Goal: Information Seeking & Learning: Learn about a topic

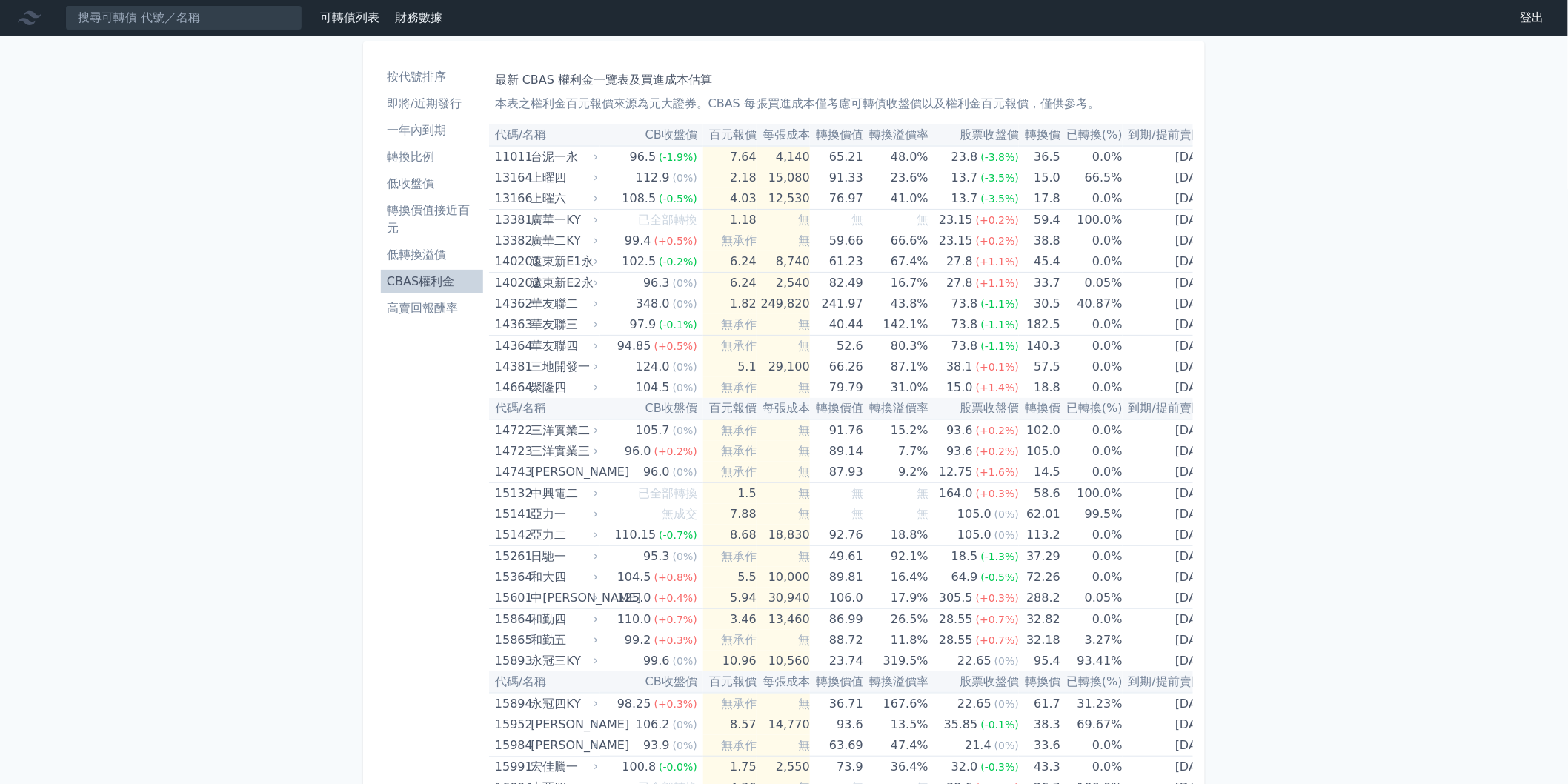
click at [470, 106] on li "即將/近期發行" at bounding box center [432, 104] width 103 height 17
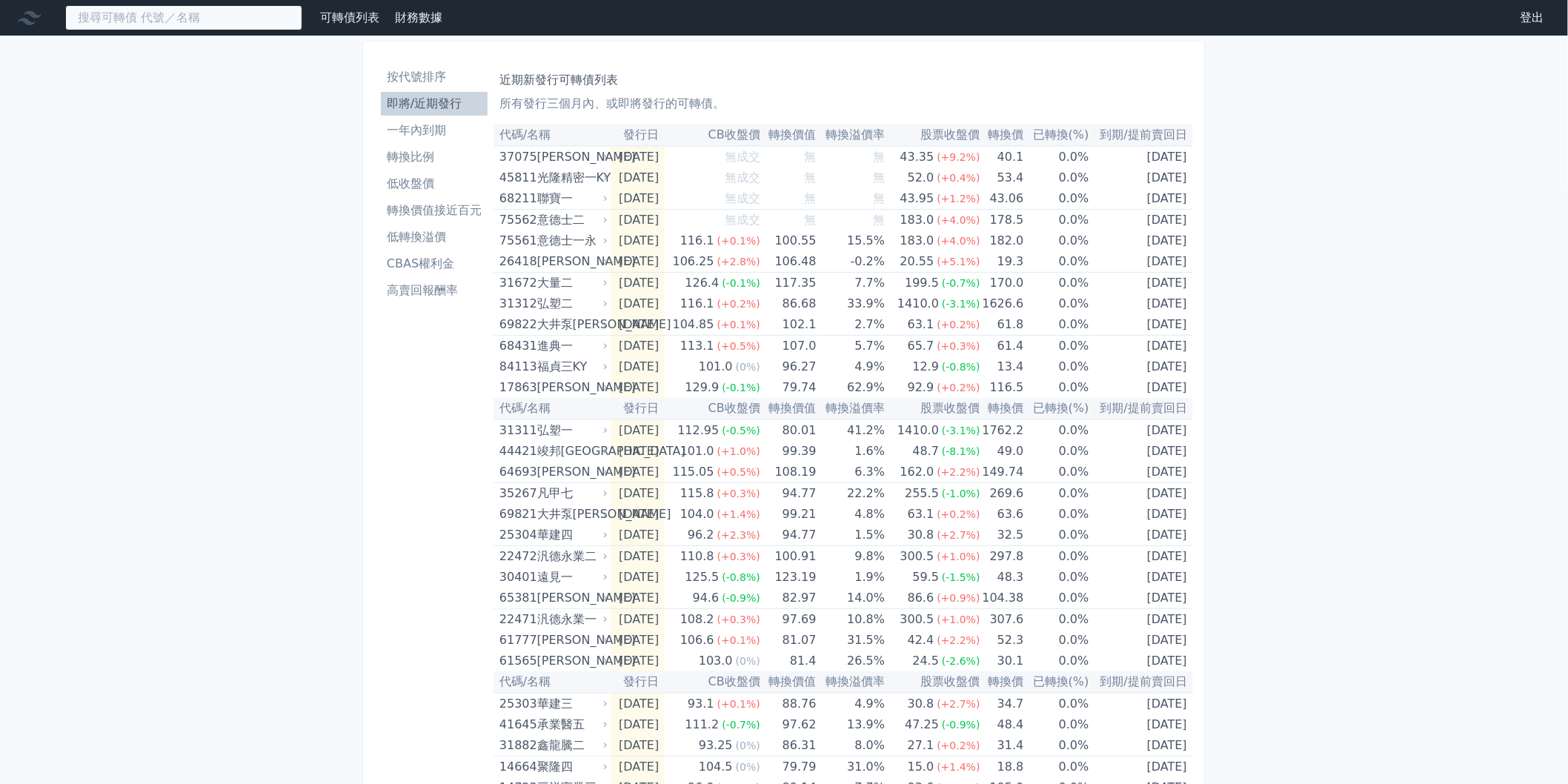
click at [246, 17] on input at bounding box center [183, 17] width 237 height 25
type input "ㄋ"
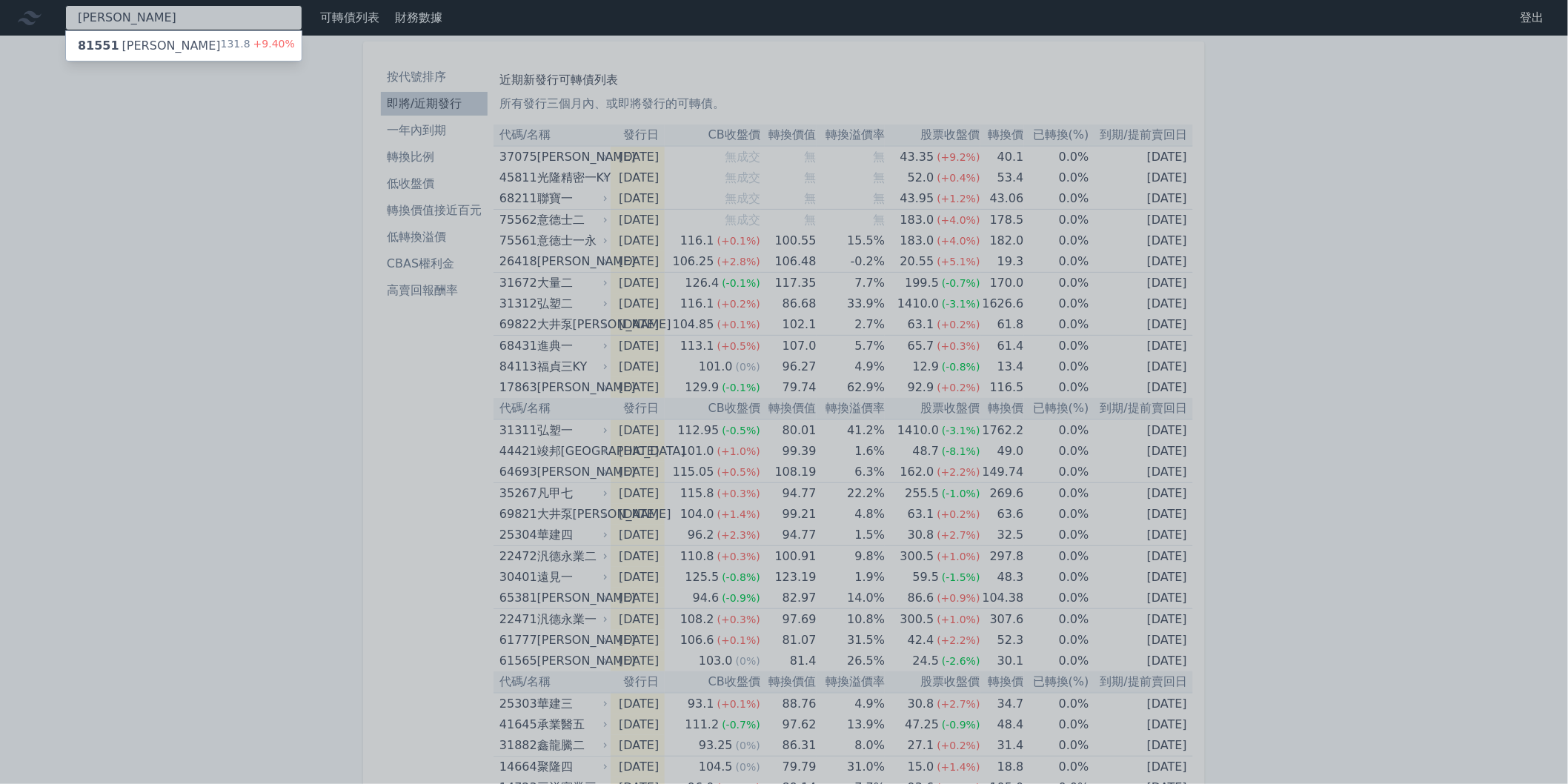
type input "[PERSON_NAME]"
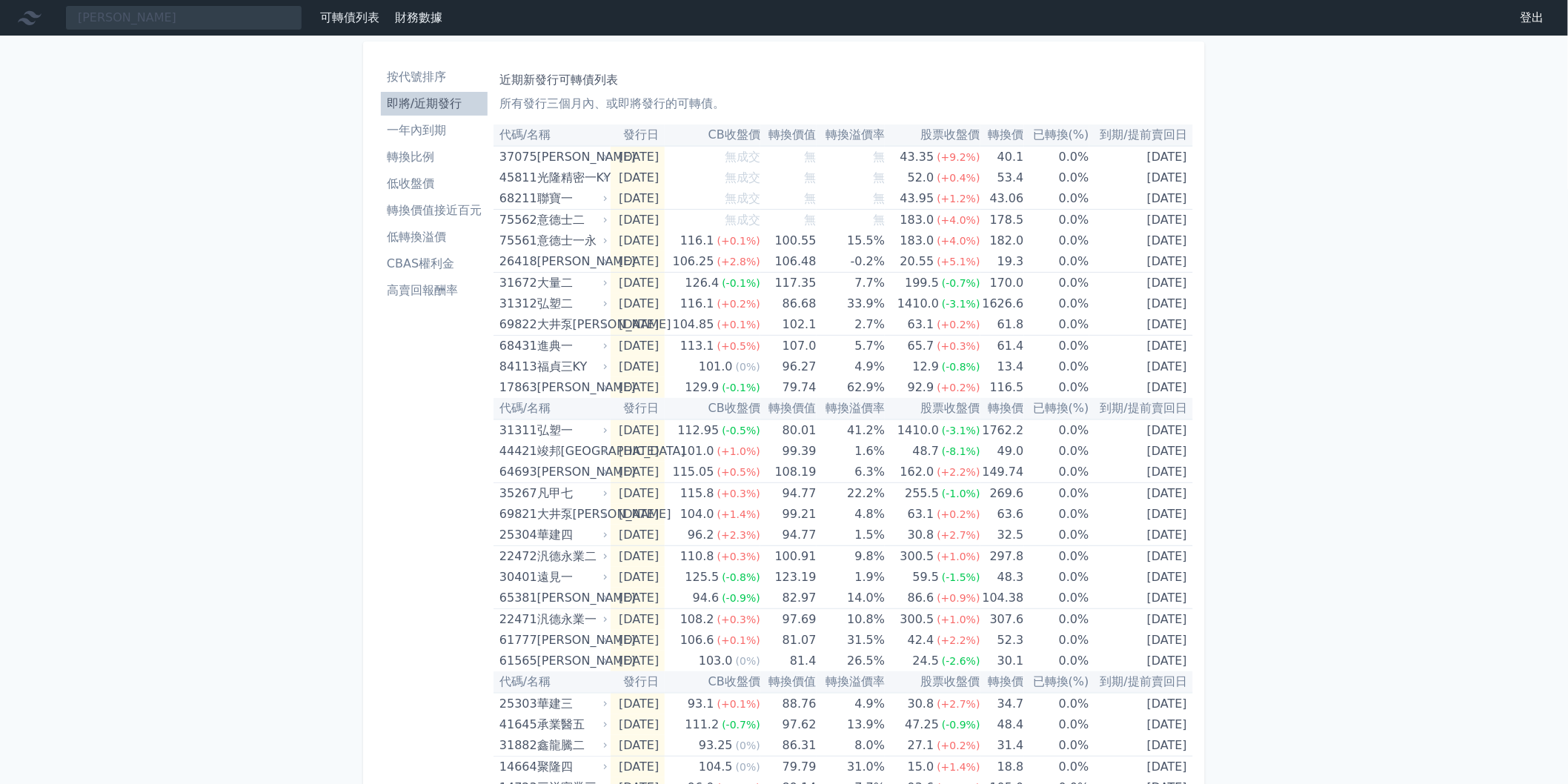
click at [246, 46] on div "[PERSON_NAME] 可轉債列表 財務數據 可轉債列表 財務數據 登出 登出 按代號排序 即將/近期發行 一年內到期 轉換比例 低收盤價 轉換價值接近百…" at bounding box center [784, 527] width 1568 height 1053
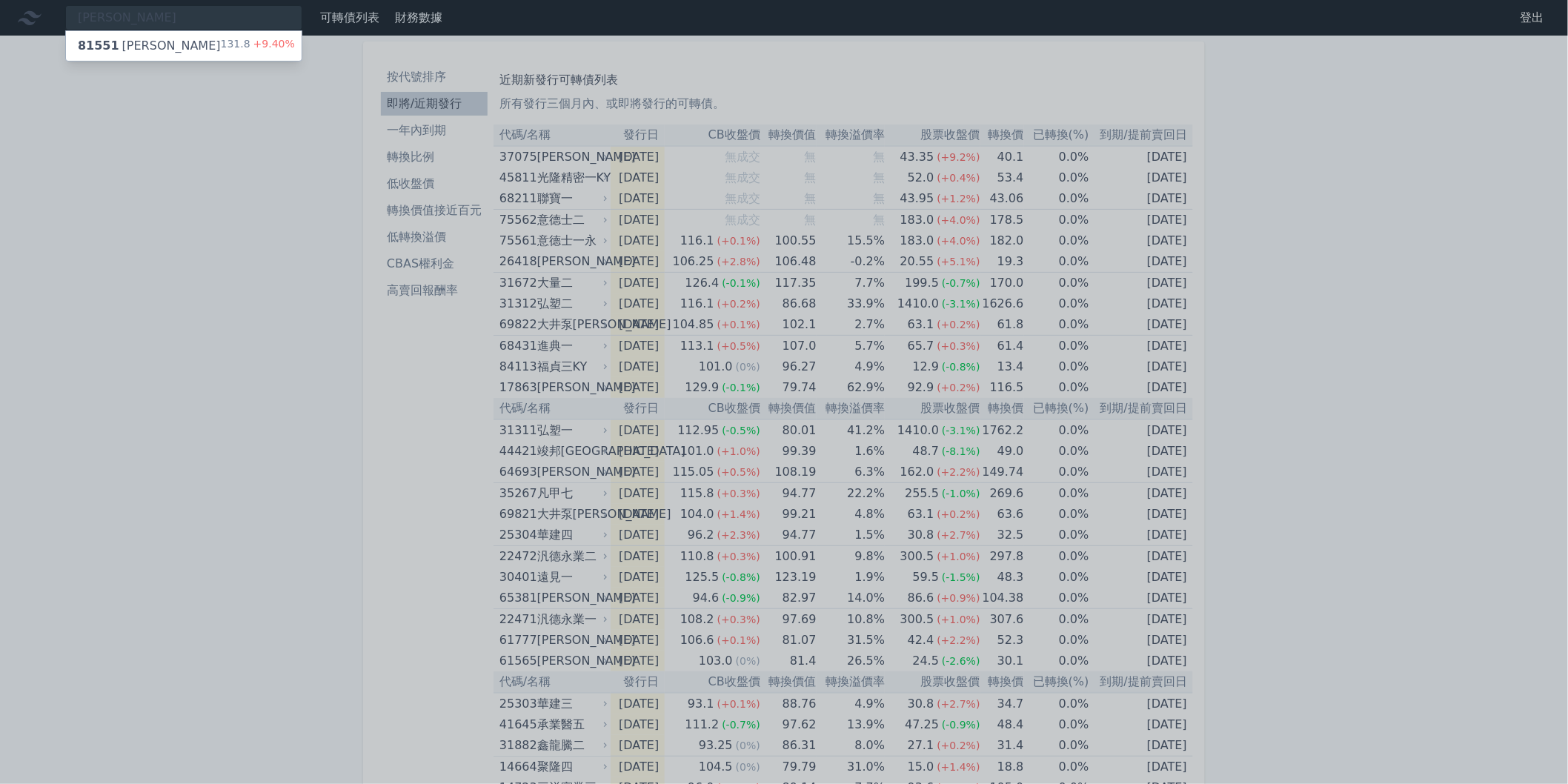
click at [246, 46] on div "131.8 +9.40%" at bounding box center [257, 45] width 75 height 17
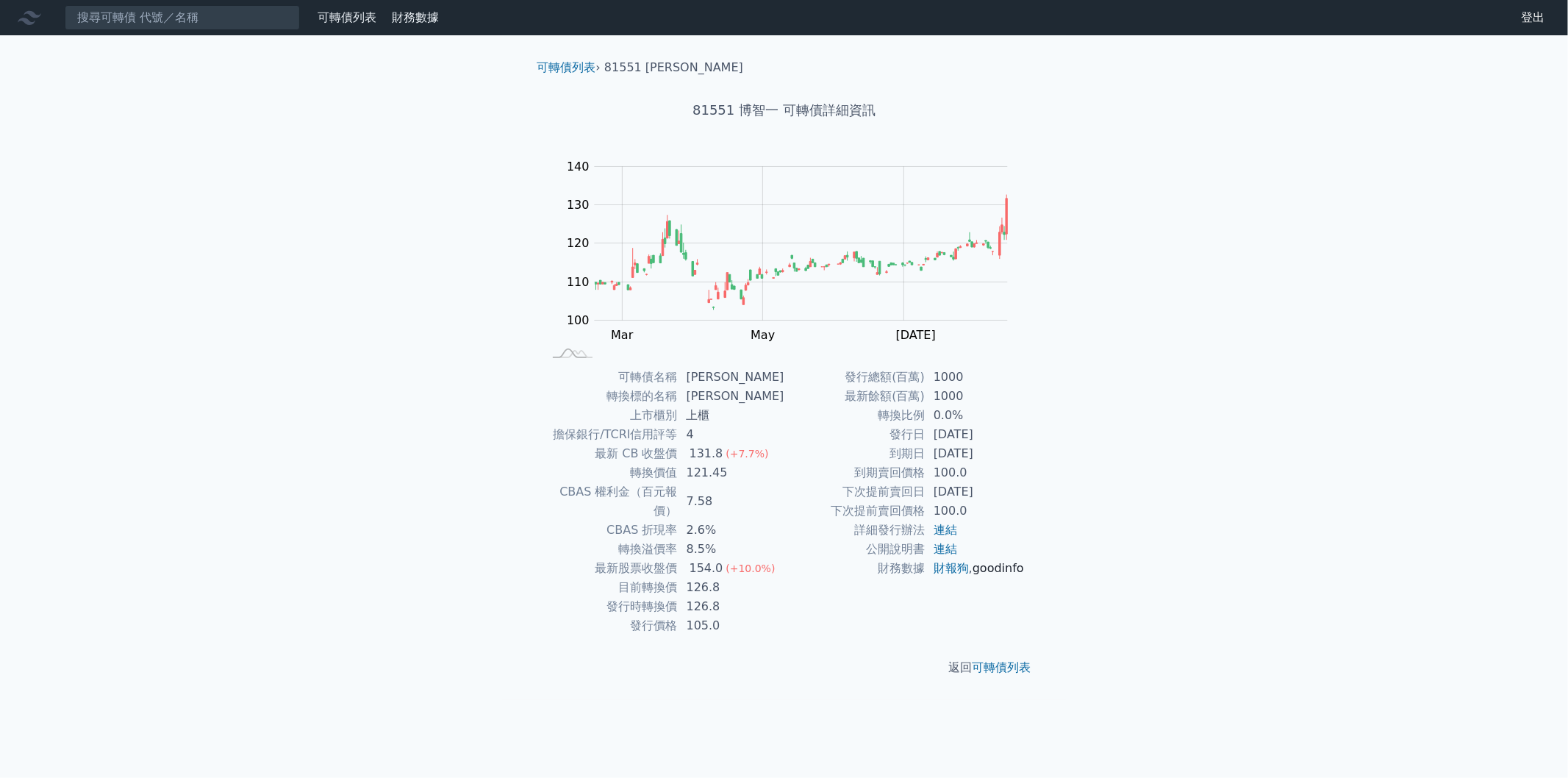
click at [977, 575] on link "goodinfo" at bounding box center [999, 568] width 52 height 14
click at [252, 25] on input at bounding box center [181, 17] width 235 height 25
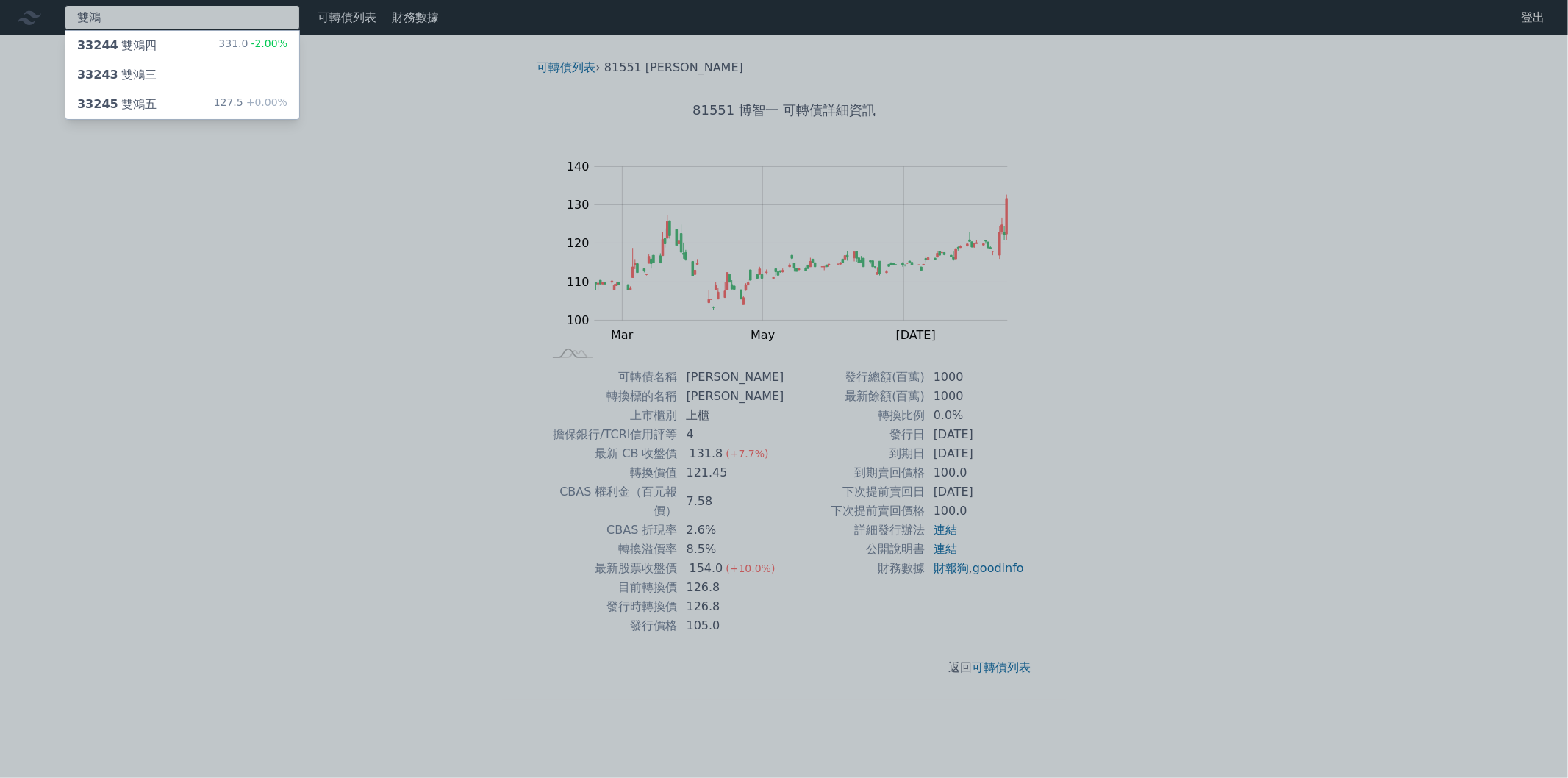
type input "雙鴻"
click at [240, 39] on div "雙鴻 33244 雙鴻四 331.0 -2.00% 33243 雙鴻三 33245 雙鴻五 127.5 +0.00% 可轉債列表 財務數據 可轉債列表 財務數…" at bounding box center [784, 389] width 1568 height 778
click at [243, 39] on div "331.0 -2.00%" at bounding box center [253, 45] width 69 height 17
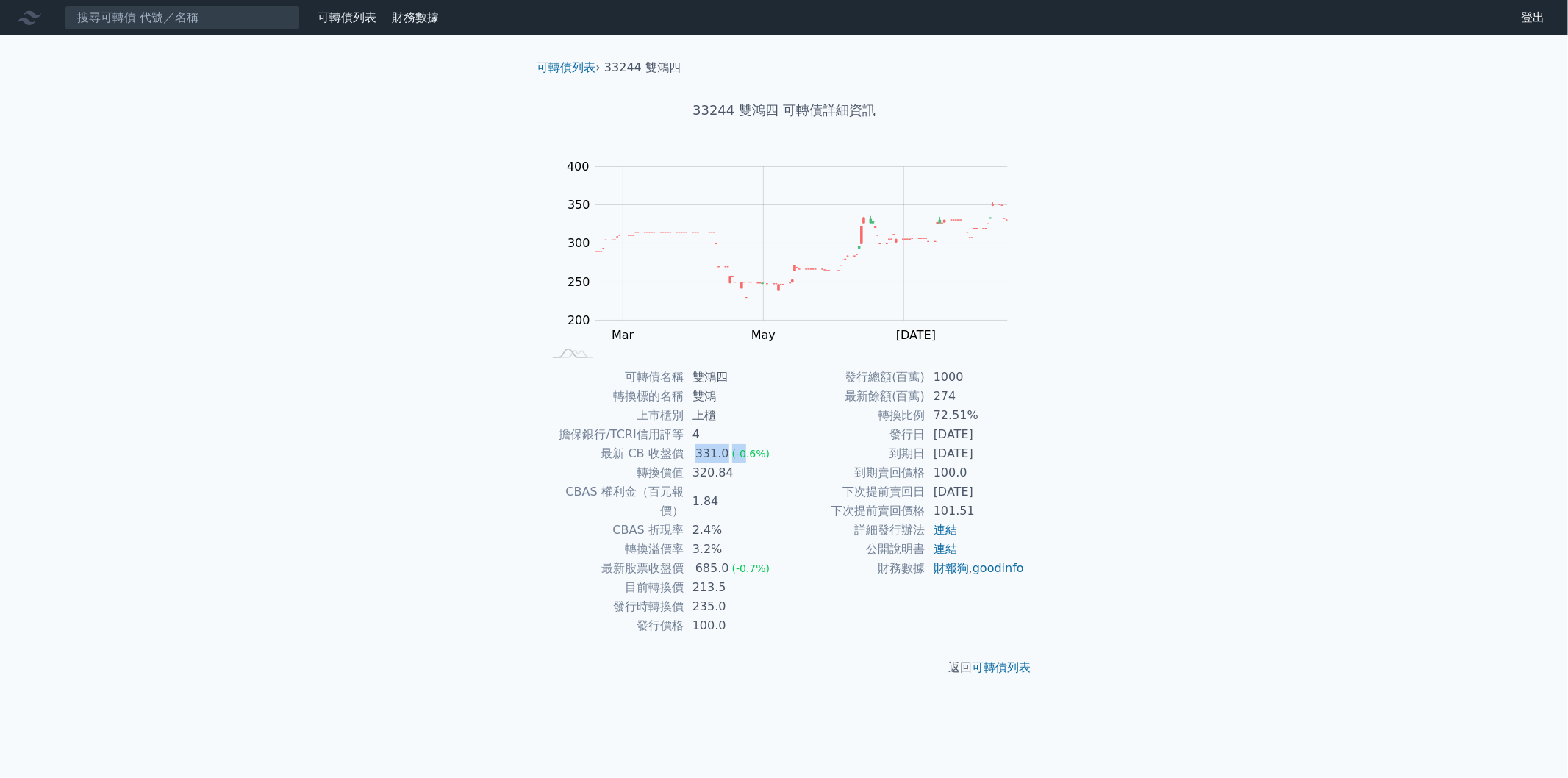
drag, startPoint x: 684, startPoint y: 449, endPoint x: 742, endPoint y: 457, distance: 58.5
click at [742, 457] on td "331.0 (-0.6%)" at bounding box center [734, 453] width 101 height 19
click at [735, 469] on td "320.84" at bounding box center [734, 473] width 101 height 19
drag, startPoint x: 689, startPoint y: 464, endPoint x: 736, endPoint y: 472, distance: 47.7
click at [736, 472] on td "320.84" at bounding box center [734, 473] width 101 height 19
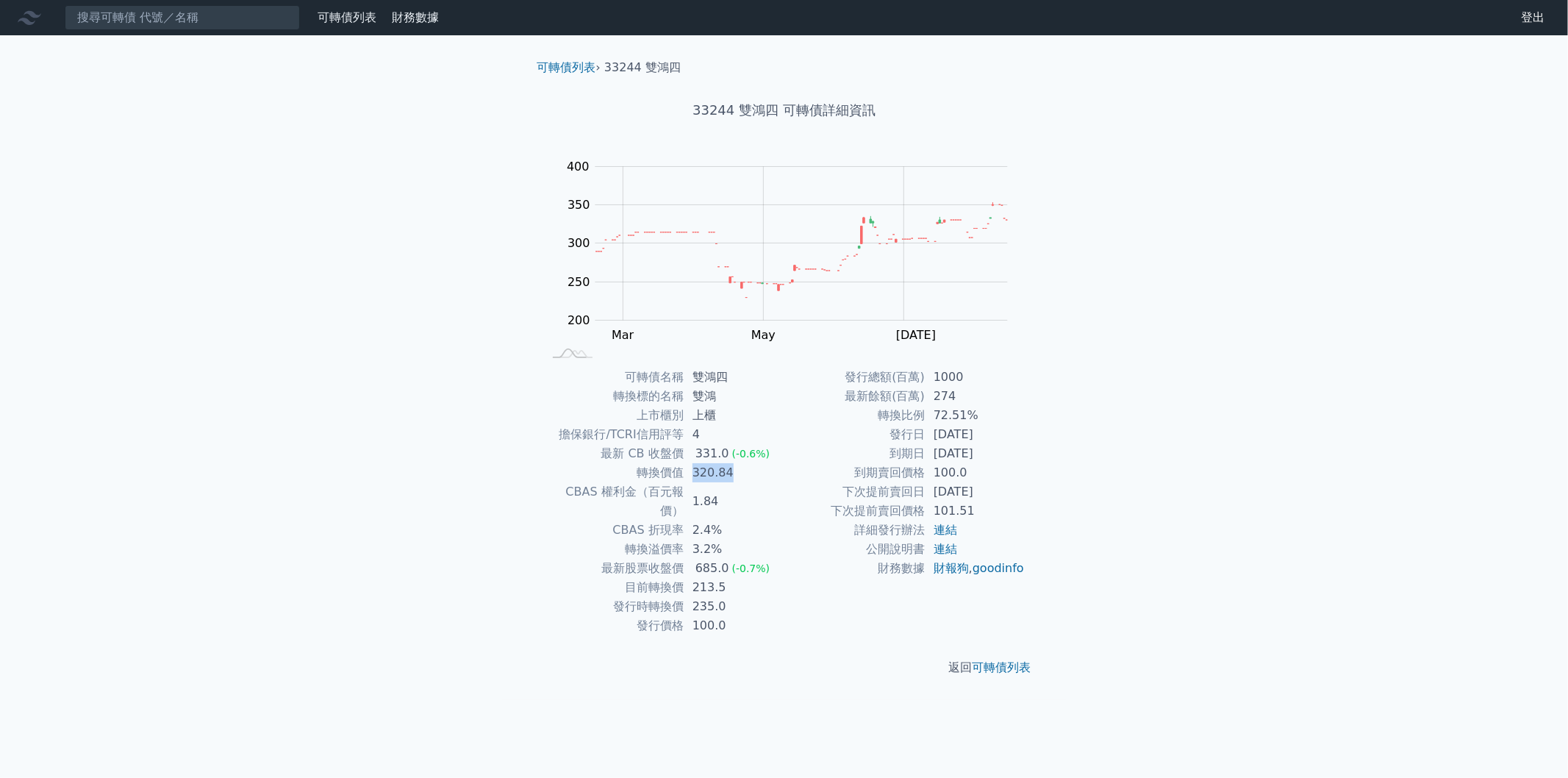
click at [736, 472] on td "320.84" at bounding box center [734, 473] width 101 height 19
drag, startPoint x: 930, startPoint y: 417, endPoint x: 971, endPoint y: 422, distance: 41.3
click at [971, 422] on td "72.51%" at bounding box center [975, 416] width 101 height 19
click at [980, 466] on td "100.0" at bounding box center [975, 473] width 101 height 19
click at [215, 8] on input at bounding box center [181, 17] width 235 height 25
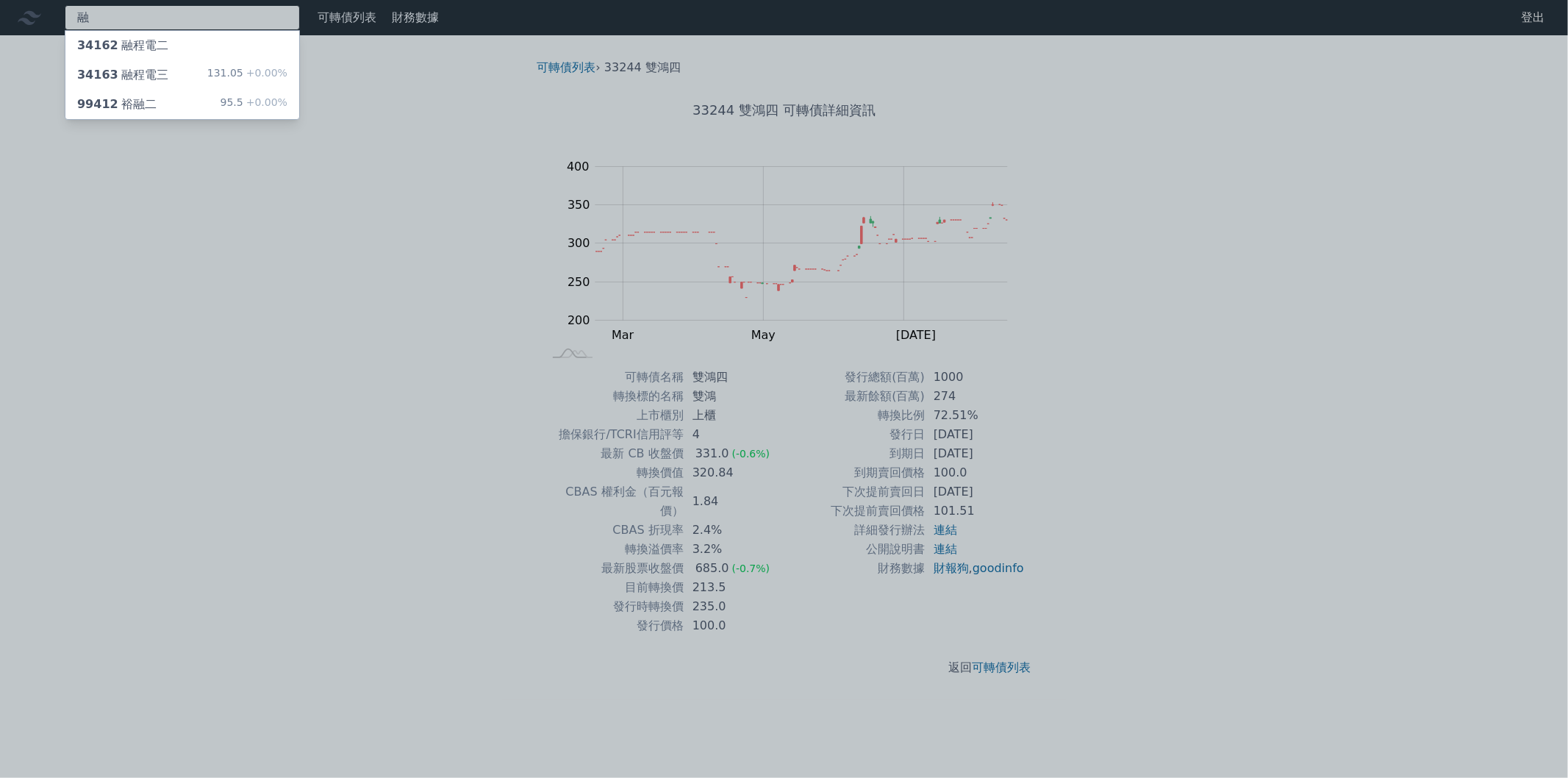
type input "融"
click at [209, 84] on div "融 34162 融程電二 34163 融程電三 131.05 +0.00% 99412 裕融二 95.5 +0.00% 可轉債列表 財務數據 可轉債列表 財務…" at bounding box center [784, 389] width 1568 height 778
click at [209, 84] on div "34163 融程電三 131.05 +0.00%" at bounding box center [181, 75] width 233 height 30
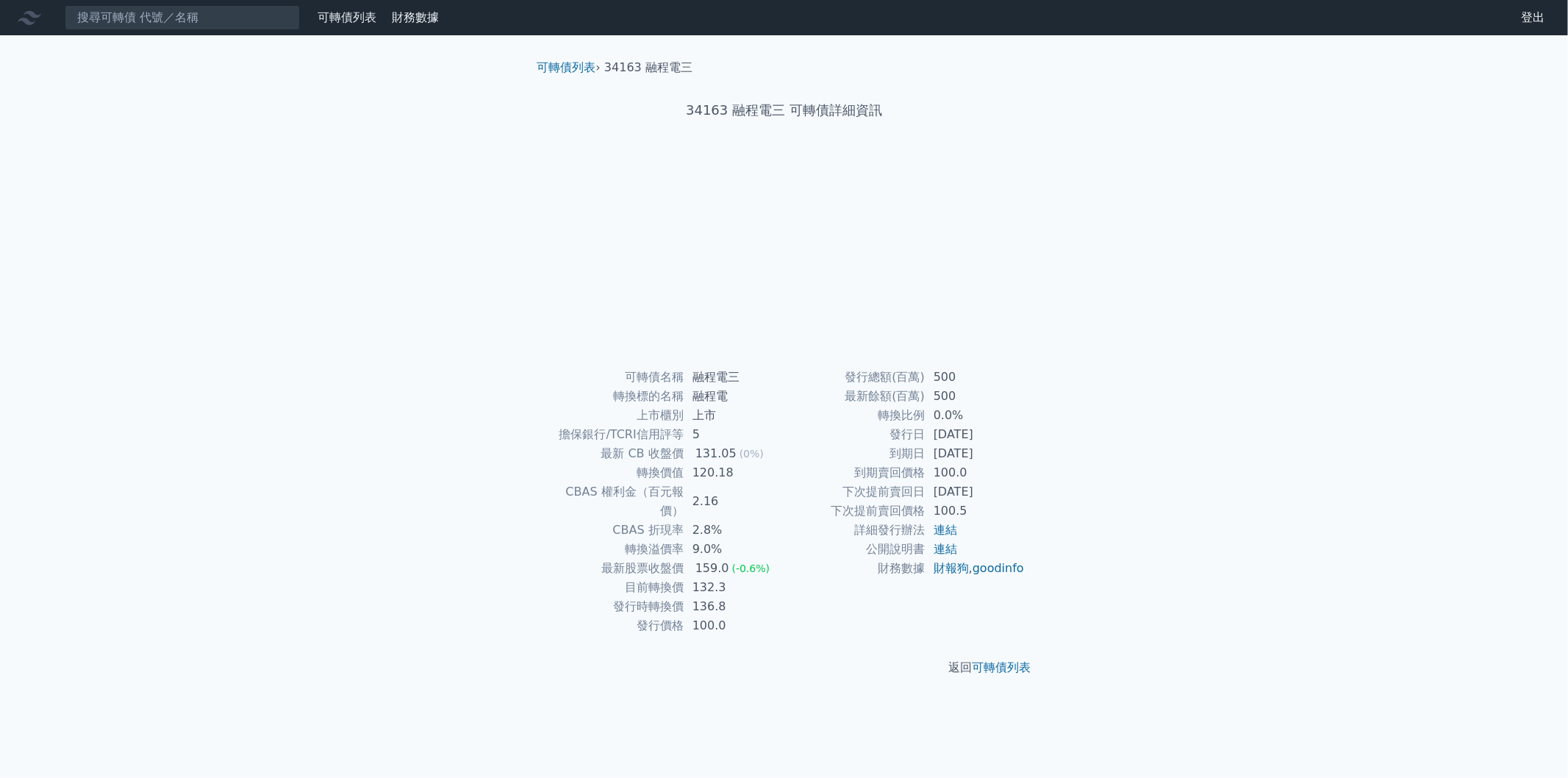
click at [209, 84] on div "可轉債列表 財務數據 可轉債列表 財務數據 登出 登出 可轉債列表 › 34163 融程電三 34163 融程電三 可轉債詳細資訊 可轉債名稱 融程電三 5 ," at bounding box center [784, 389] width 1568 height 778
click at [330, 17] on link "可轉債列表" at bounding box center [347, 17] width 59 height 14
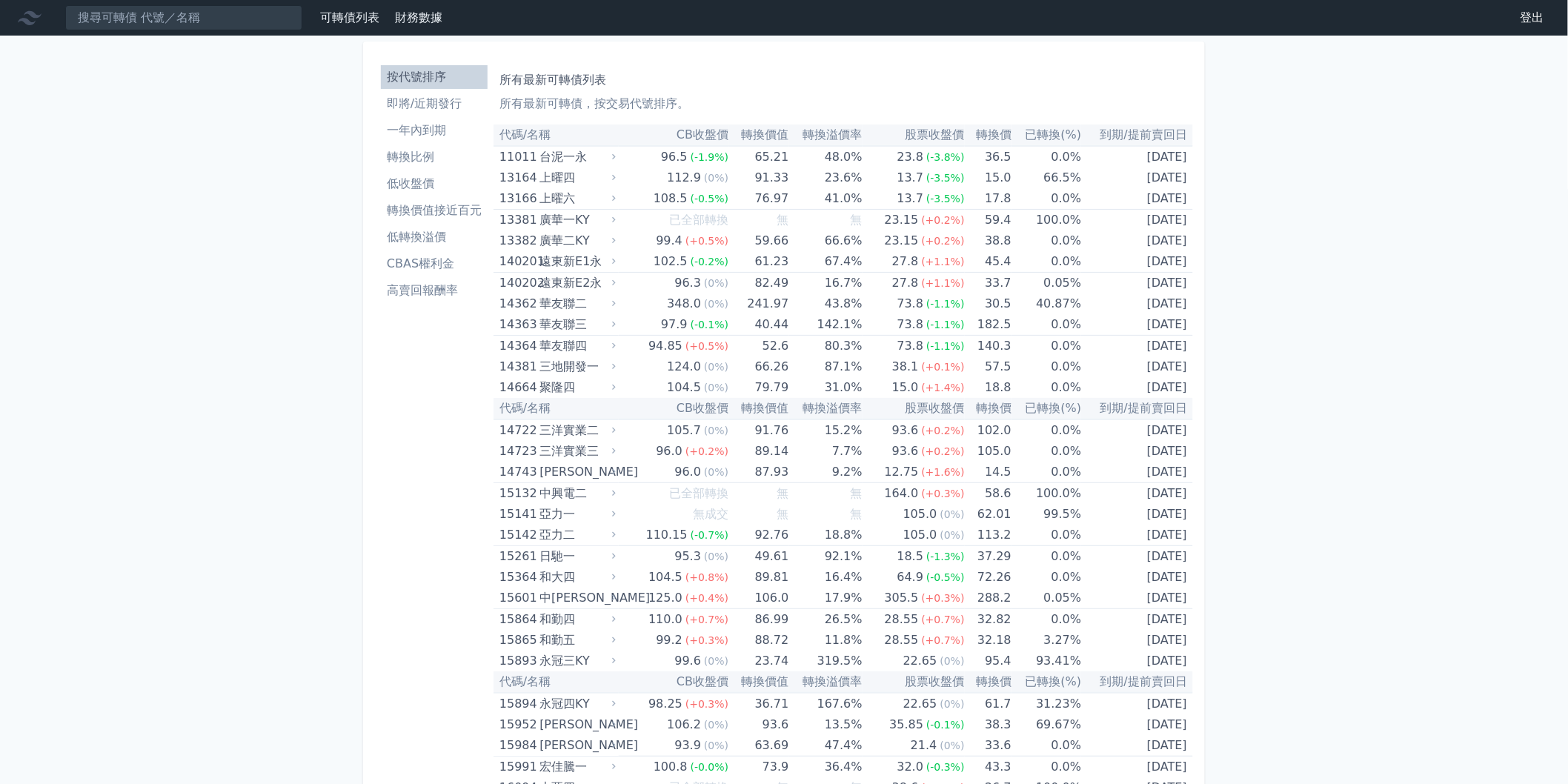
click at [458, 179] on li "低收盤價" at bounding box center [434, 184] width 106 height 17
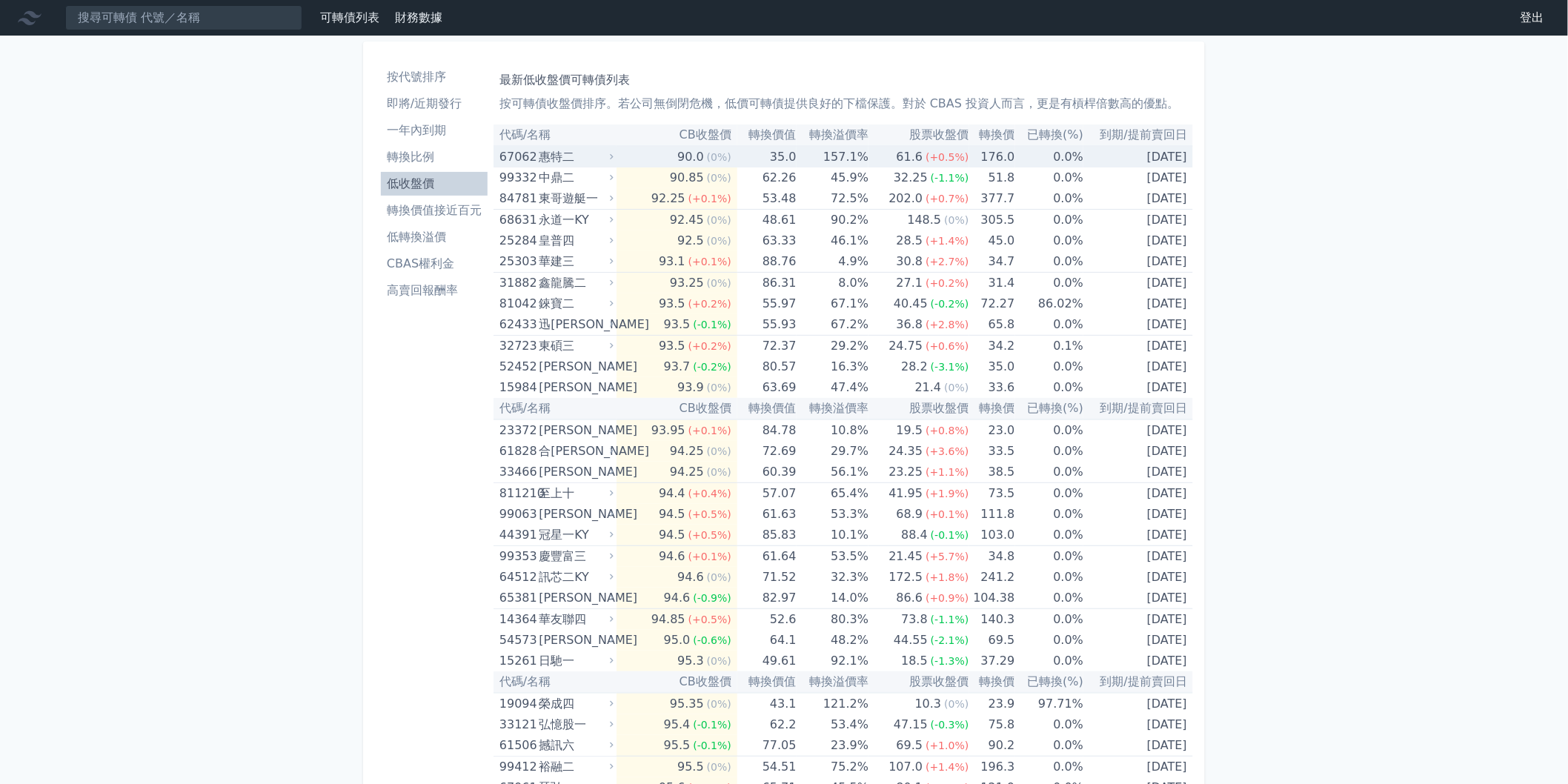
click at [595, 160] on div "惠特二" at bounding box center [574, 157] width 72 height 20
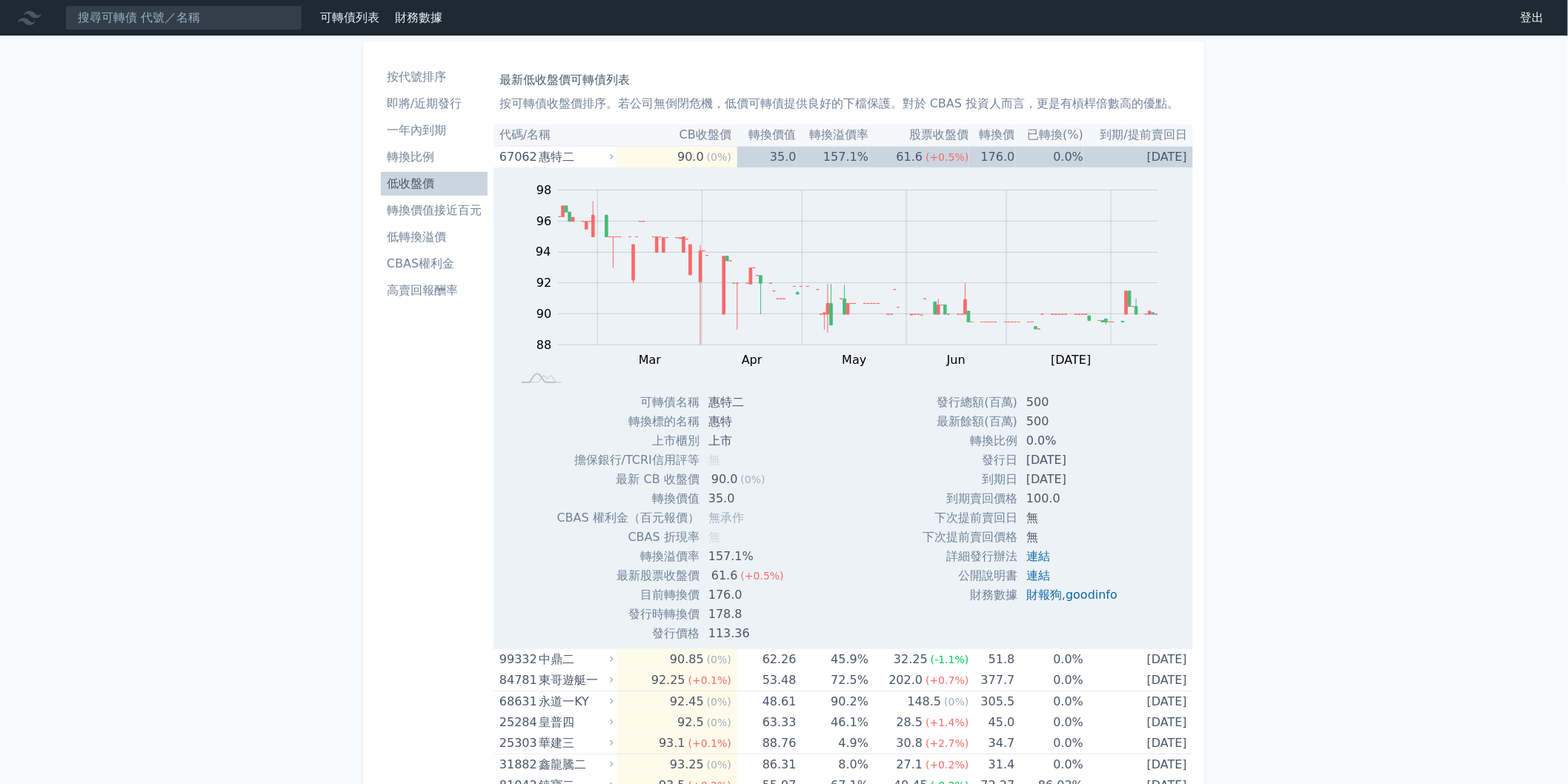
click at [624, 165] on td "90.0 (0%)" at bounding box center [677, 157] width 121 height 21
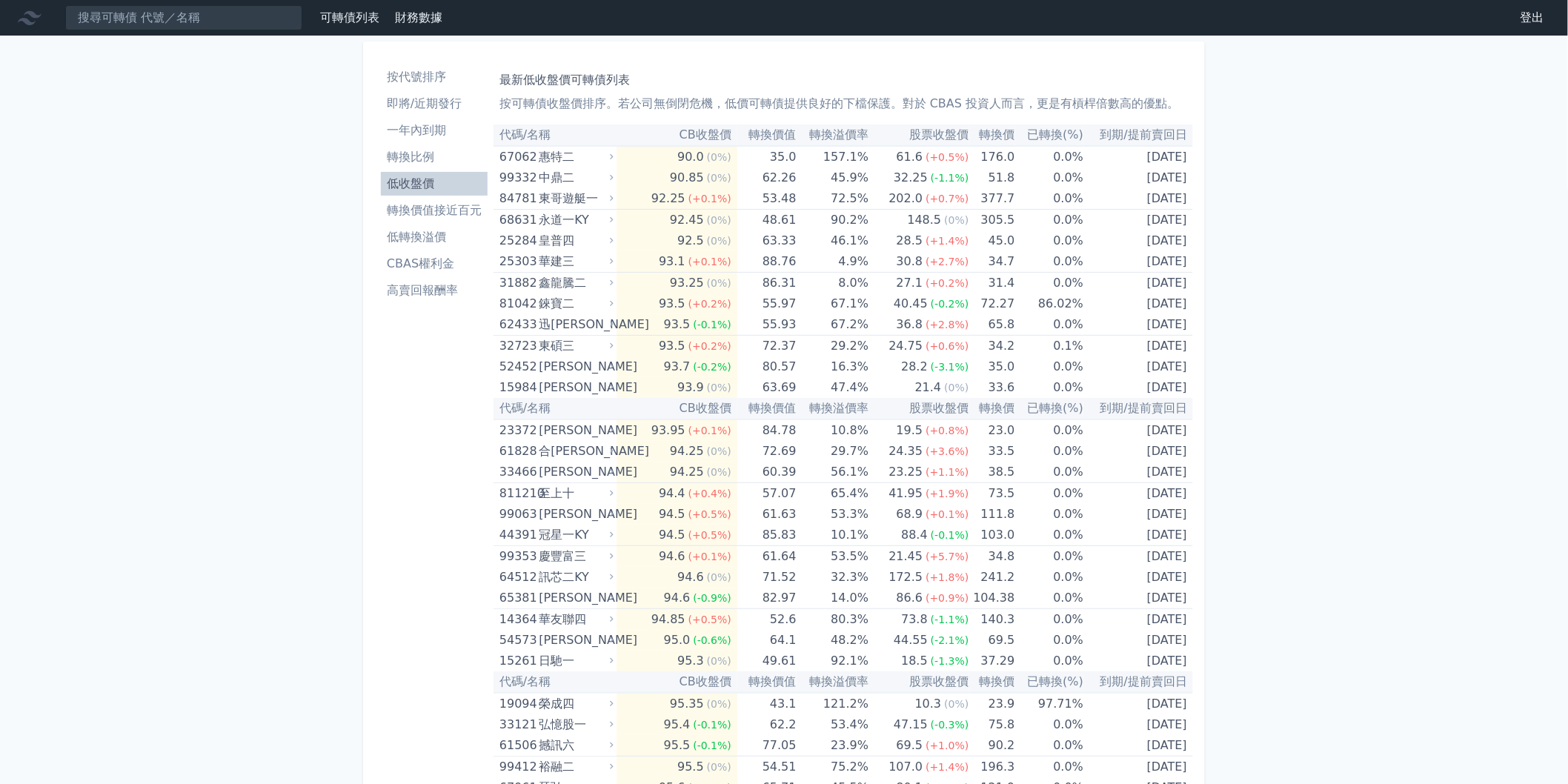
click at [1057, 125] on th "已轉換(%)" at bounding box center [1049, 136] width 69 height 21
click at [557, 347] on div "東碩三" at bounding box center [574, 346] width 72 height 20
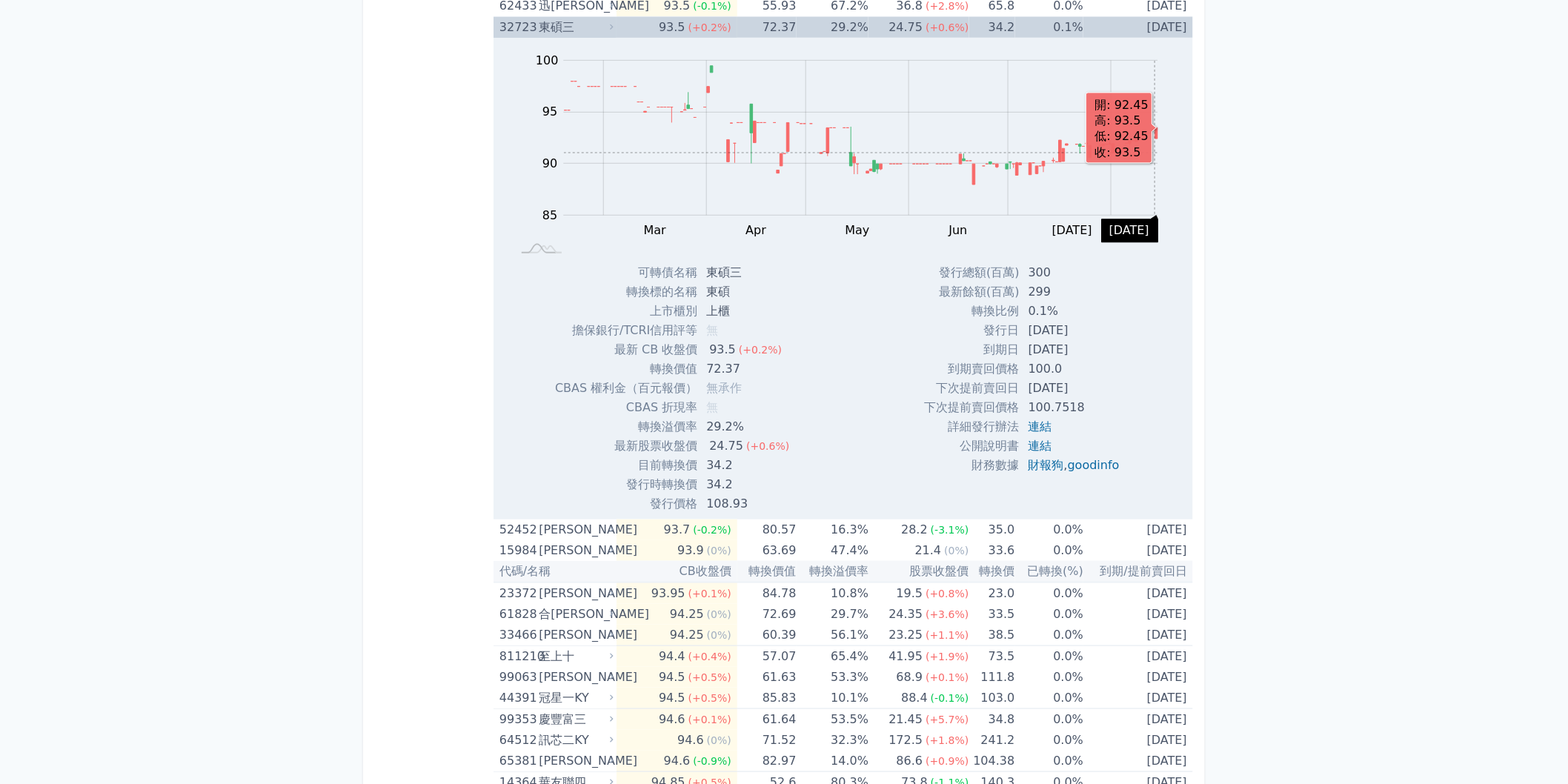
scroll to position [329, 0]
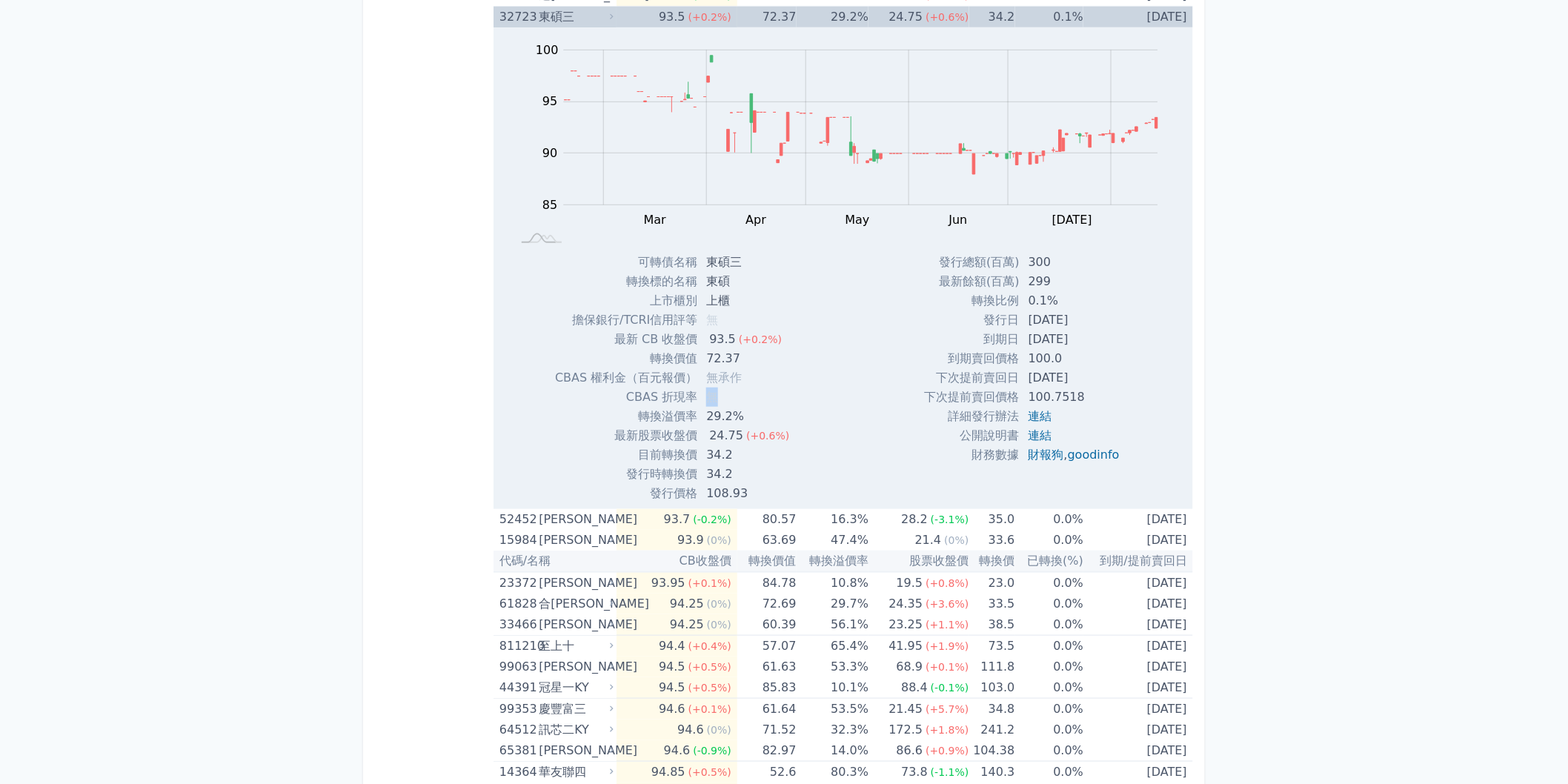
drag, startPoint x: 719, startPoint y: 397, endPoint x: 699, endPoint y: 398, distance: 20.0
click at [699, 398] on td "無" at bounding box center [748, 397] width 104 height 19
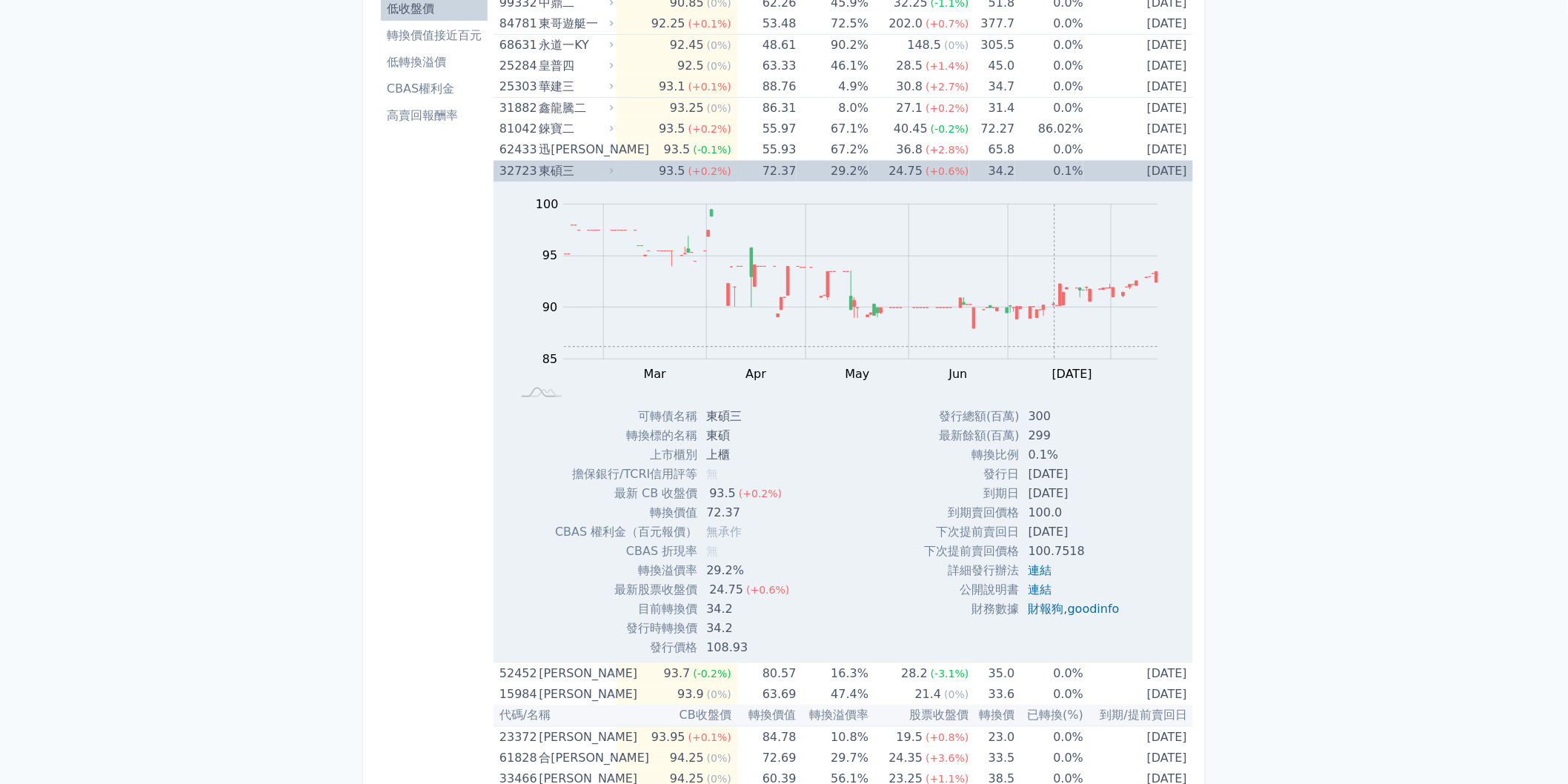
scroll to position [0, 0]
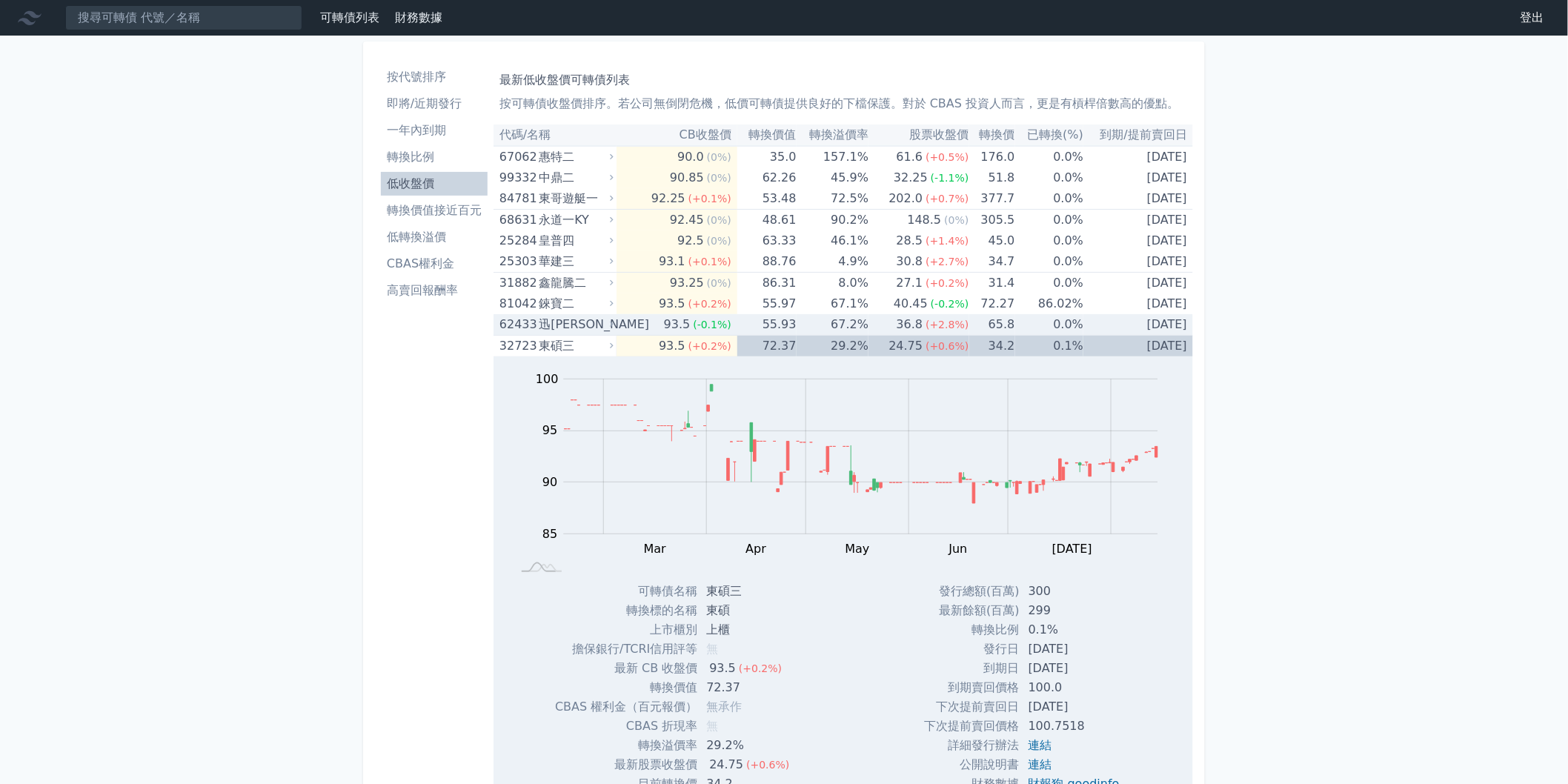
click at [682, 317] on div "93.5" at bounding box center [678, 324] width 33 height 20
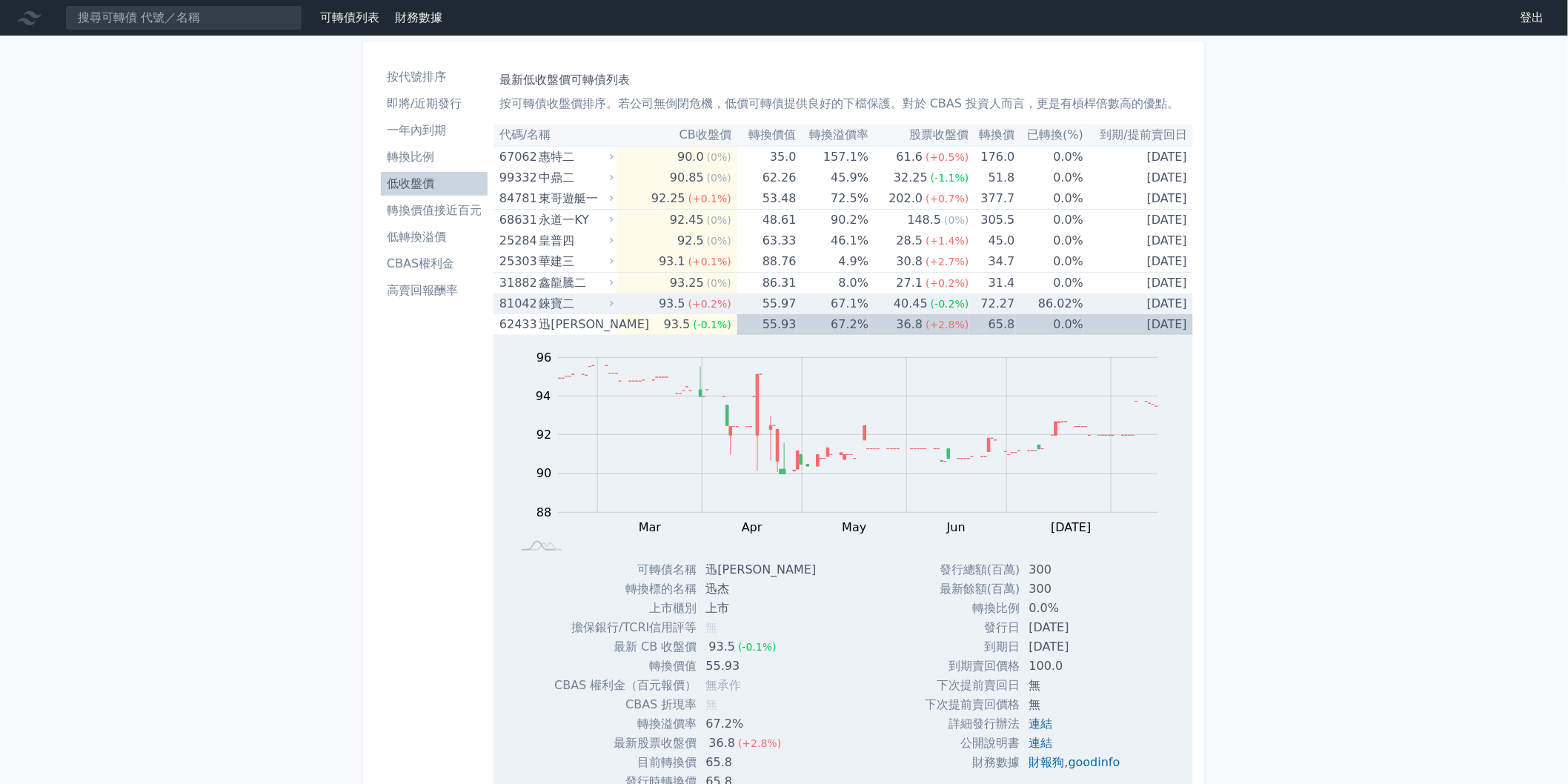
click at [684, 305] on div "93.5" at bounding box center [672, 303] width 33 height 20
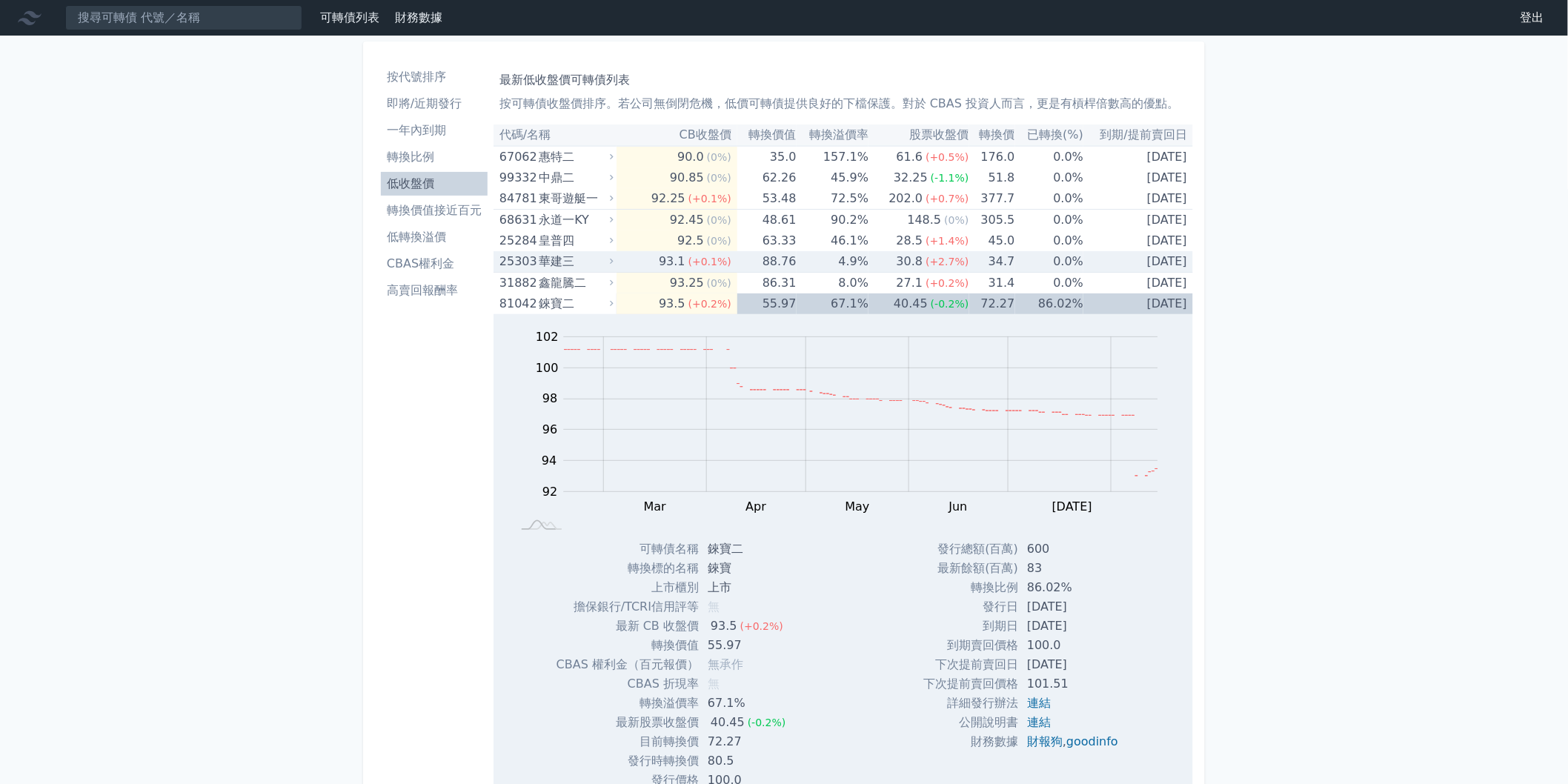
click at [700, 267] on span "(+0.1%)" at bounding box center [709, 261] width 43 height 12
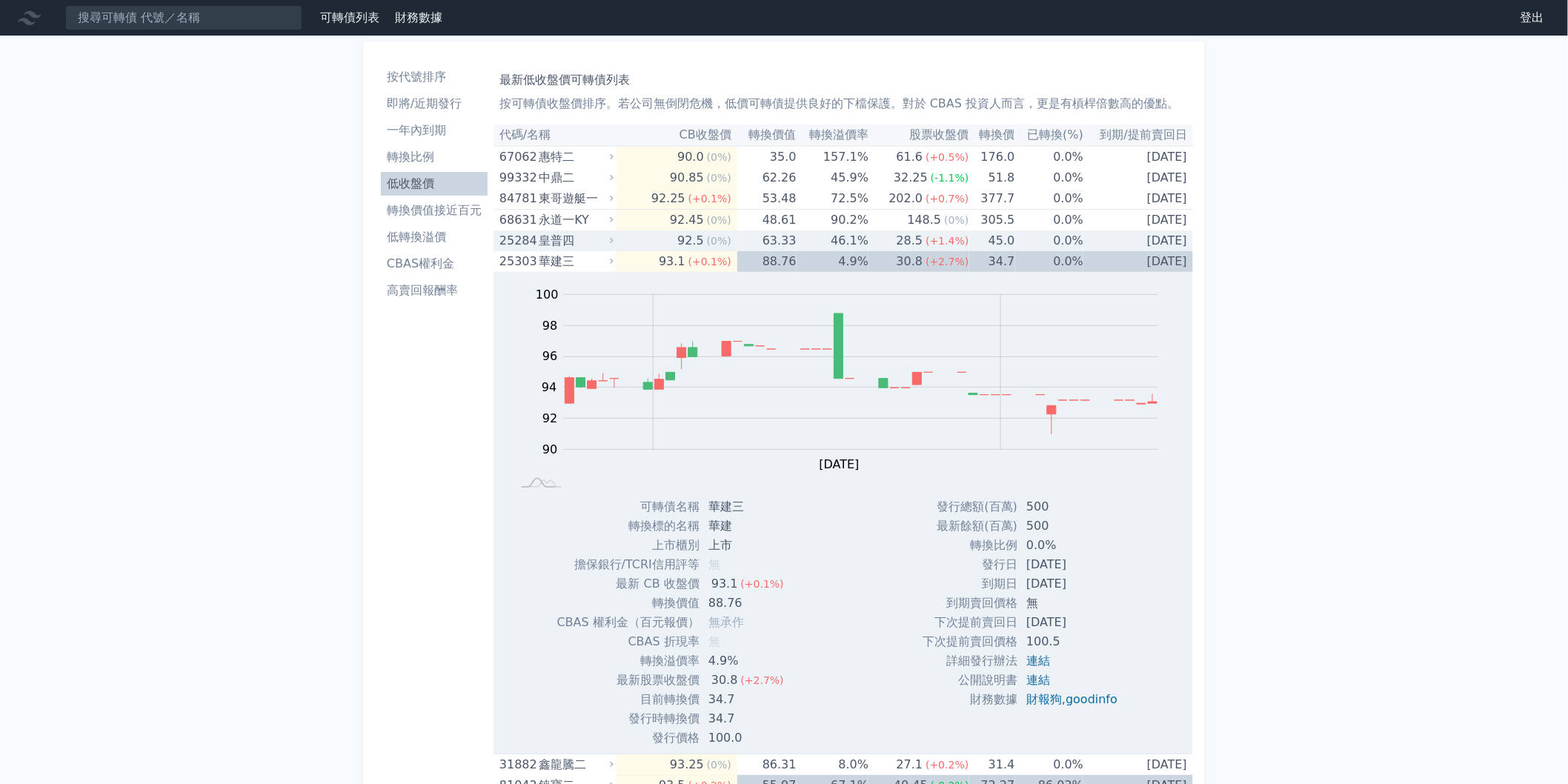
click at [708, 230] on div "(0%)" at bounding box center [718, 240] width 24 height 20
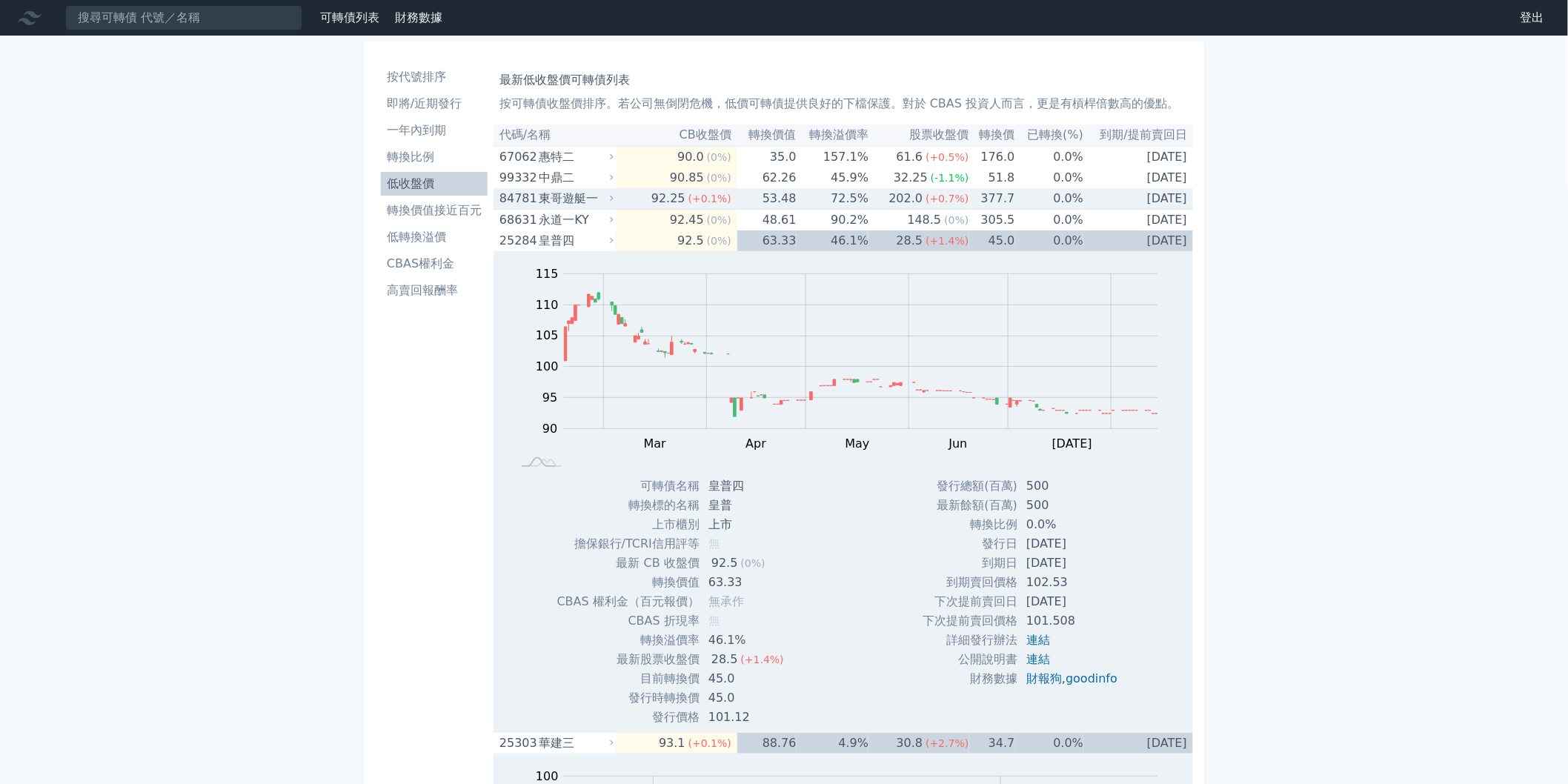
click at [709, 196] on span "(+0.1%)" at bounding box center [709, 198] width 43 height 12
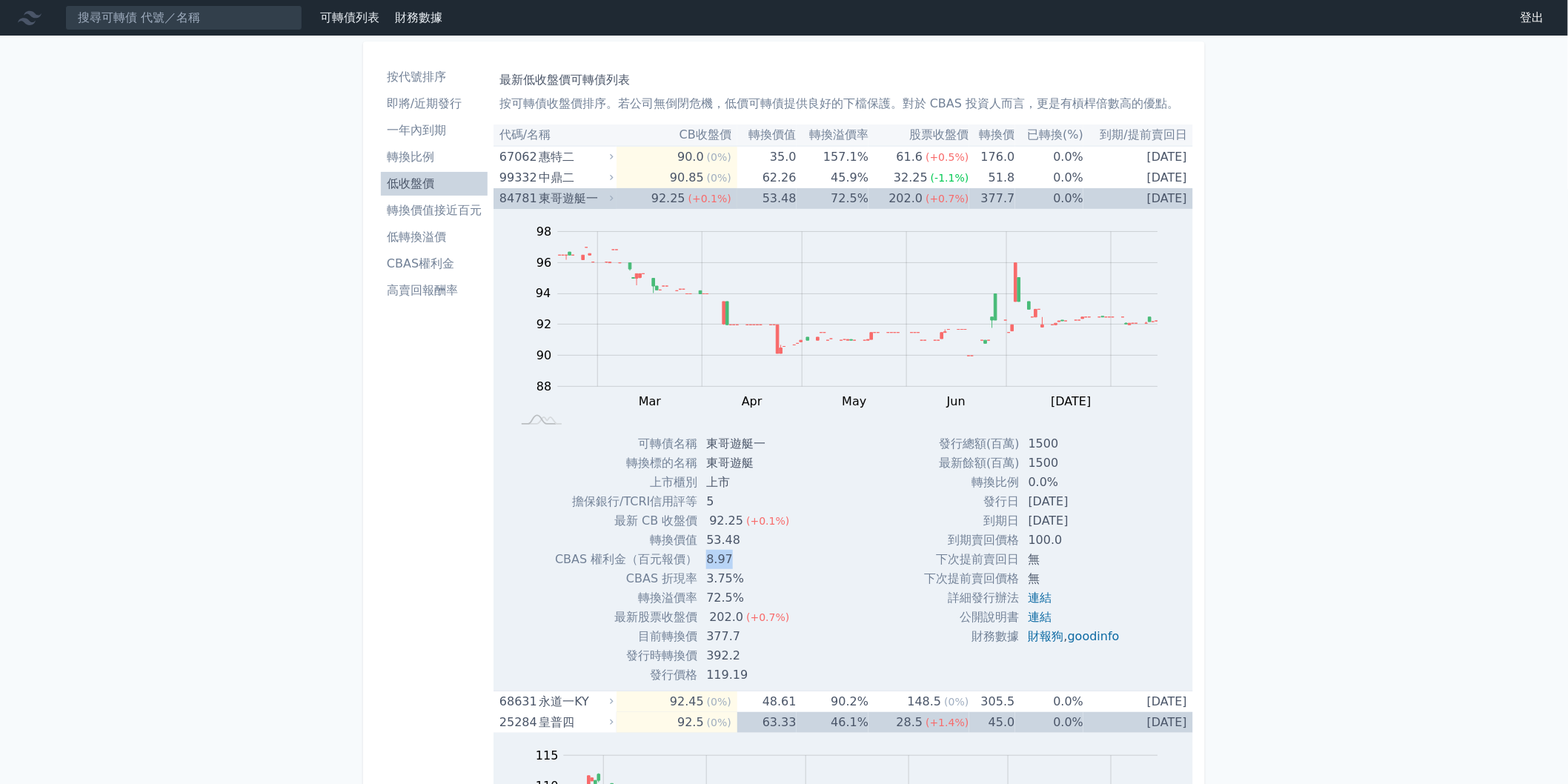
drag, startPoint x: 731, startPoint y: 559, endPoint x: 709, endPoint y: 557, distance: 22.1
click at [709, 557] on td "8.97" at bounding box center [748, 559] width 104 height 19
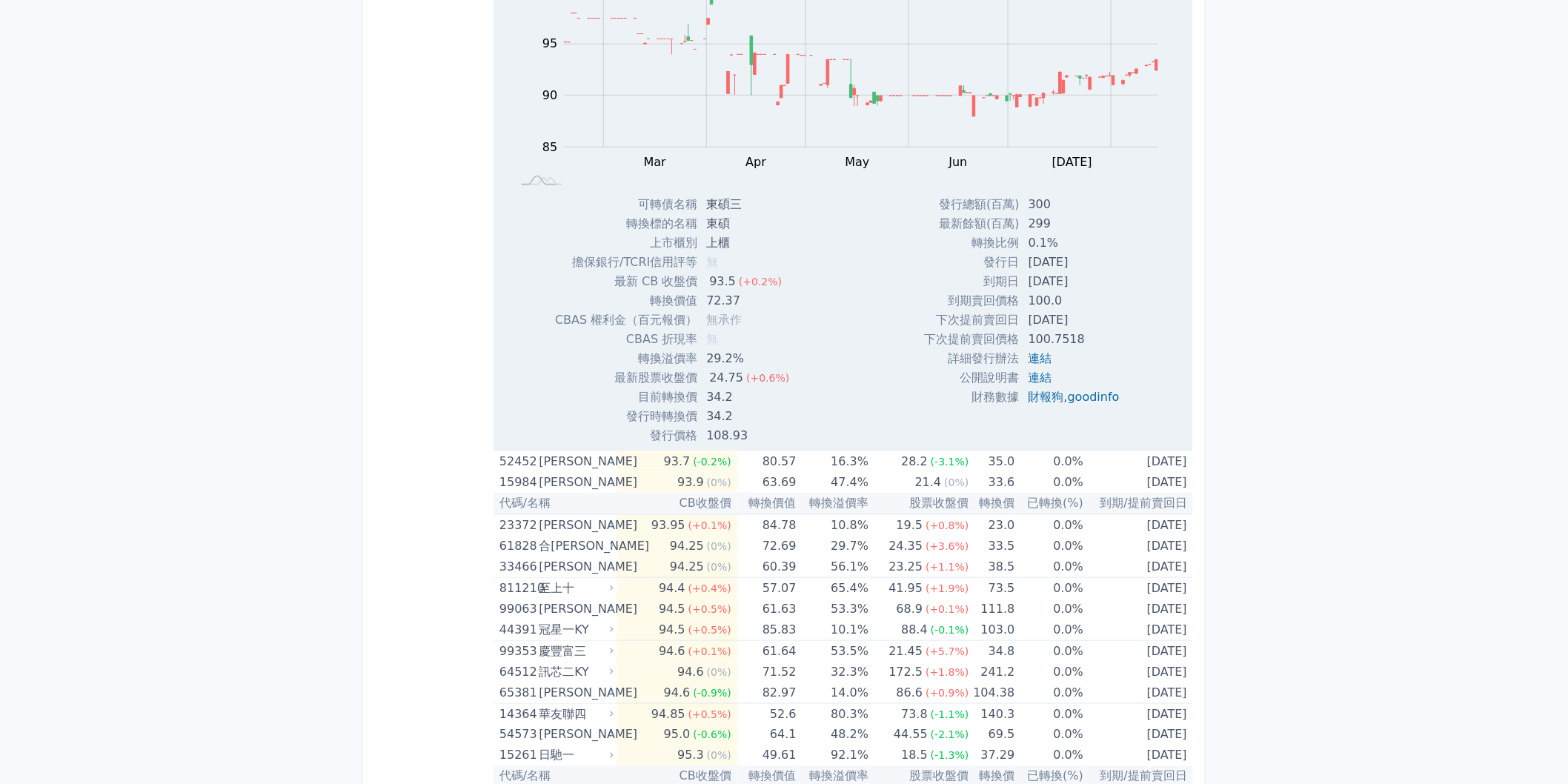
scroll to position [2798, 0]
click at [714, 574] on div "(+0.4%)" at bounding box center [709, 584] width 43 height 20
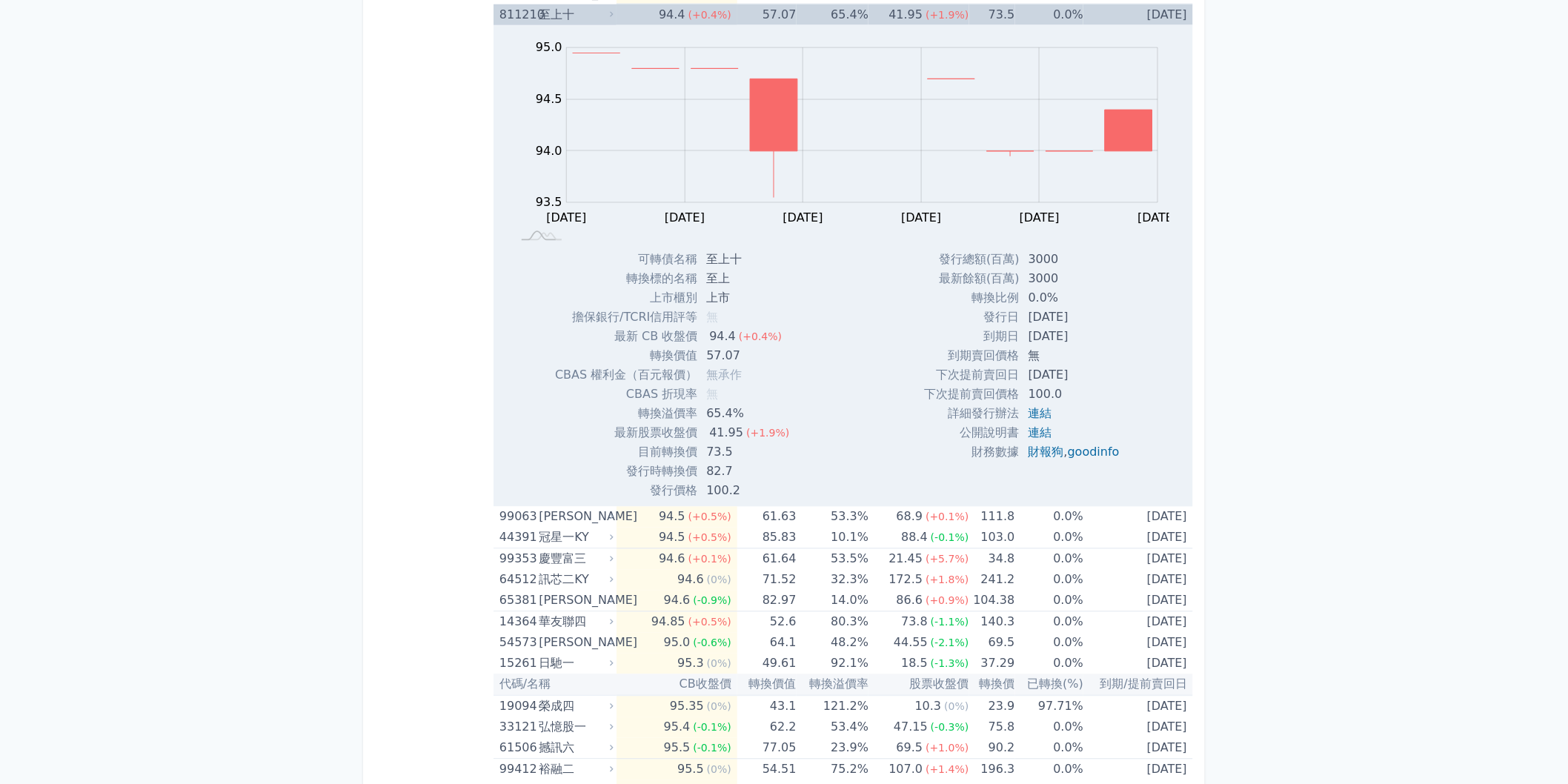
scroll to position [3457, 0]
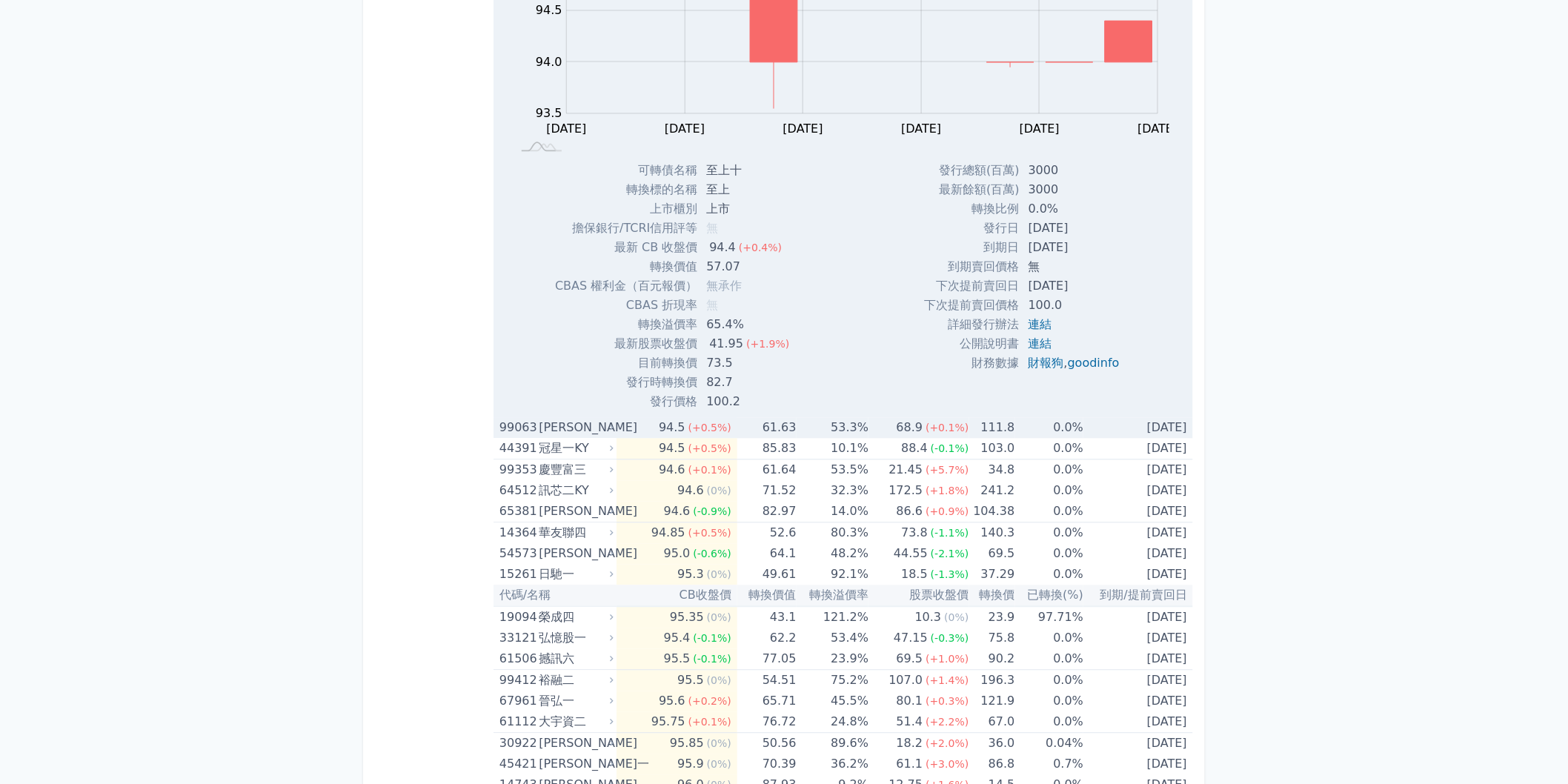
click at [720, 428] on span "(+0.5%)" at bounding box center [709, 428] width 43 height 12
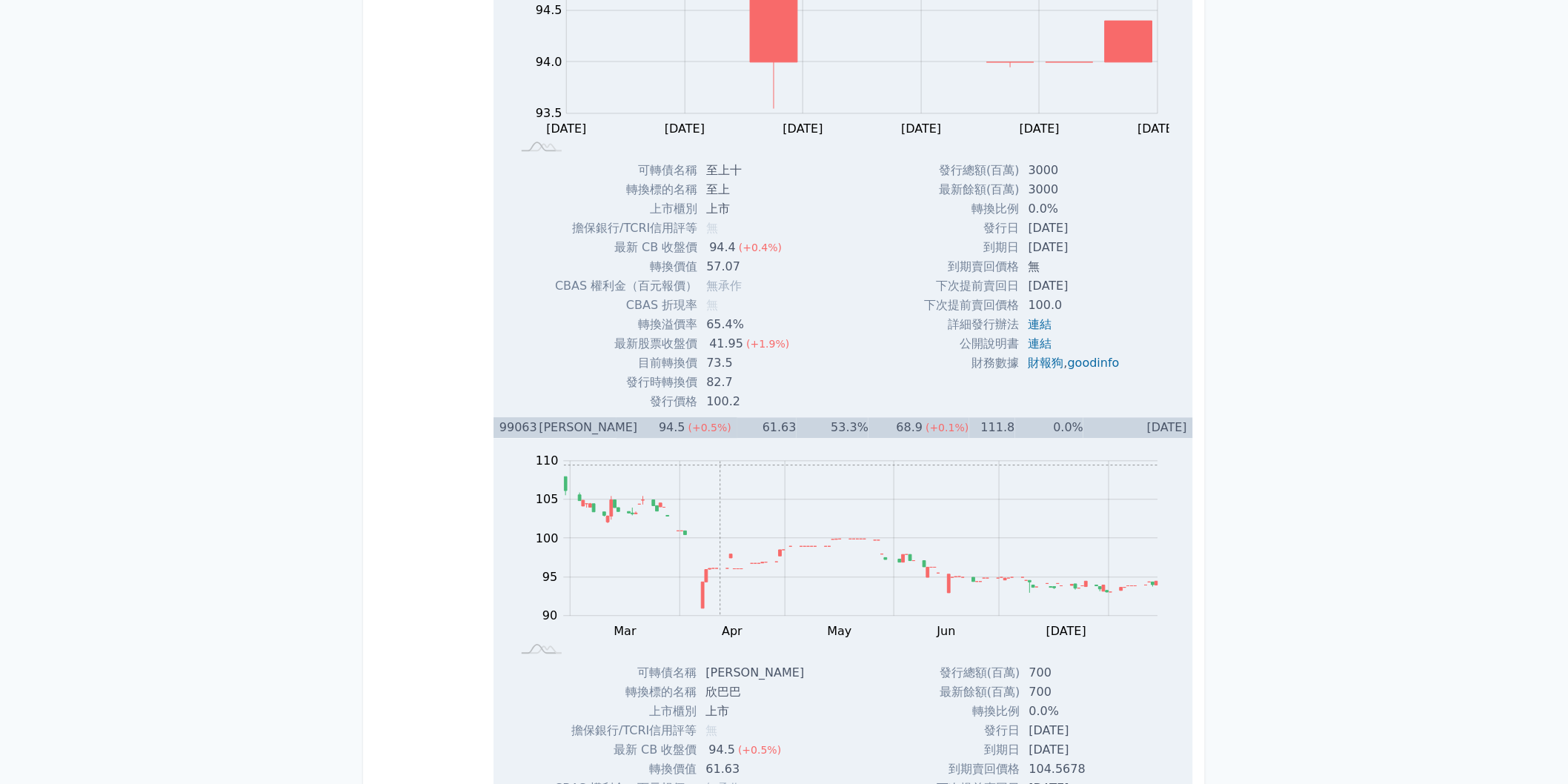
scroll to position [3951, 0]
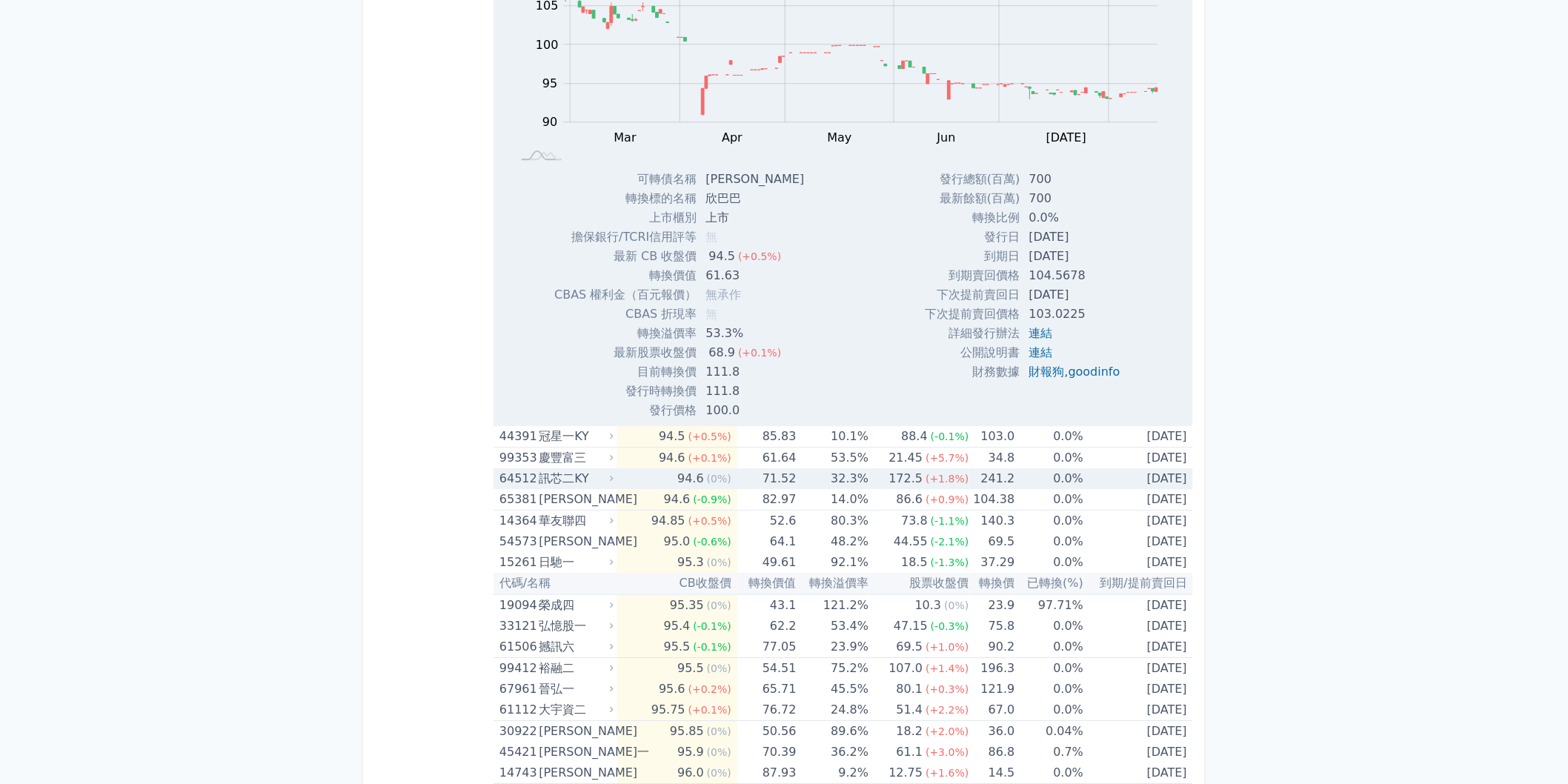
click at [716, 479] on span "(0%)" at bounding box center [718, 478] width 24 height 12
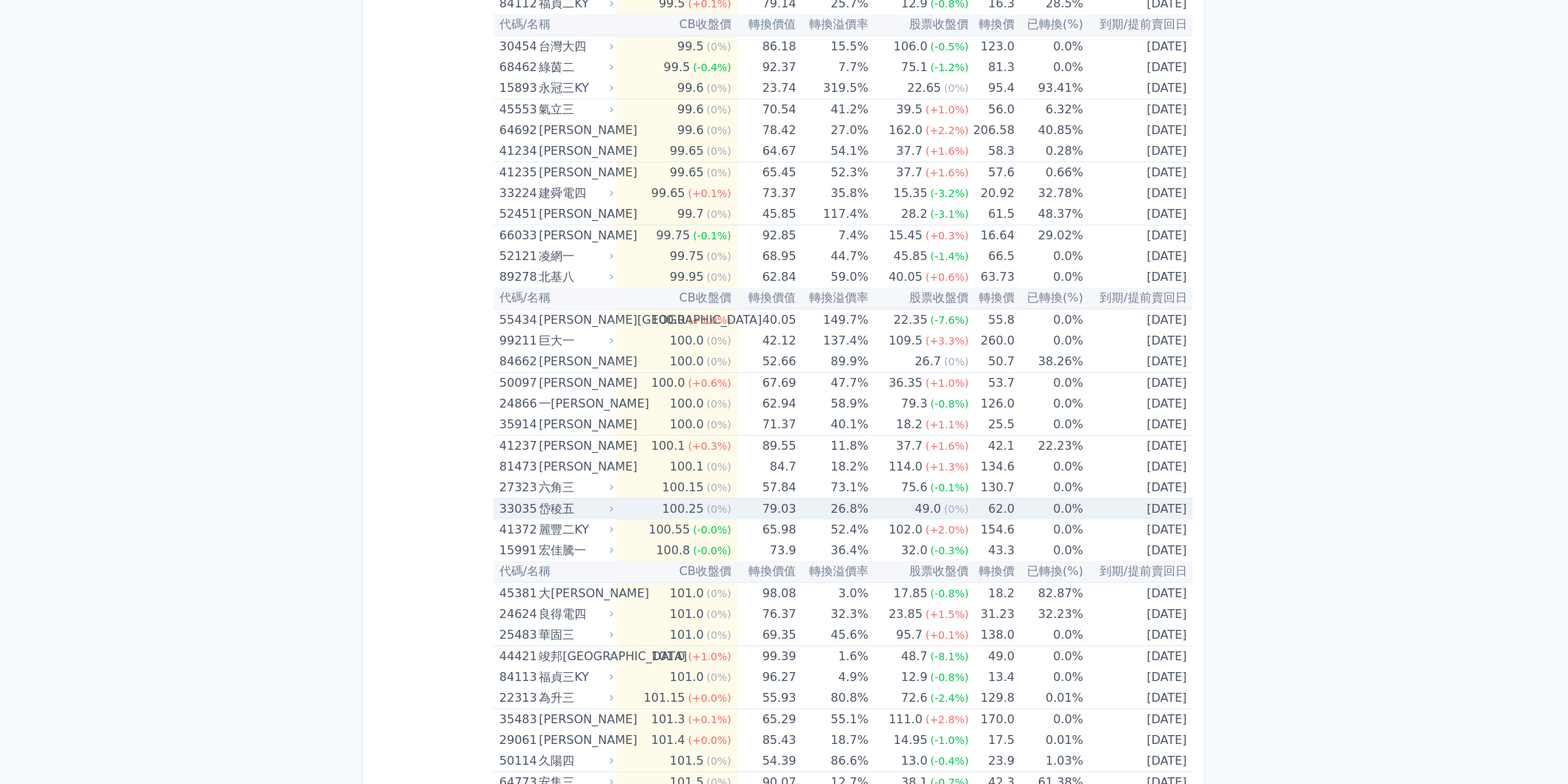
scroll to position [6420, 0]
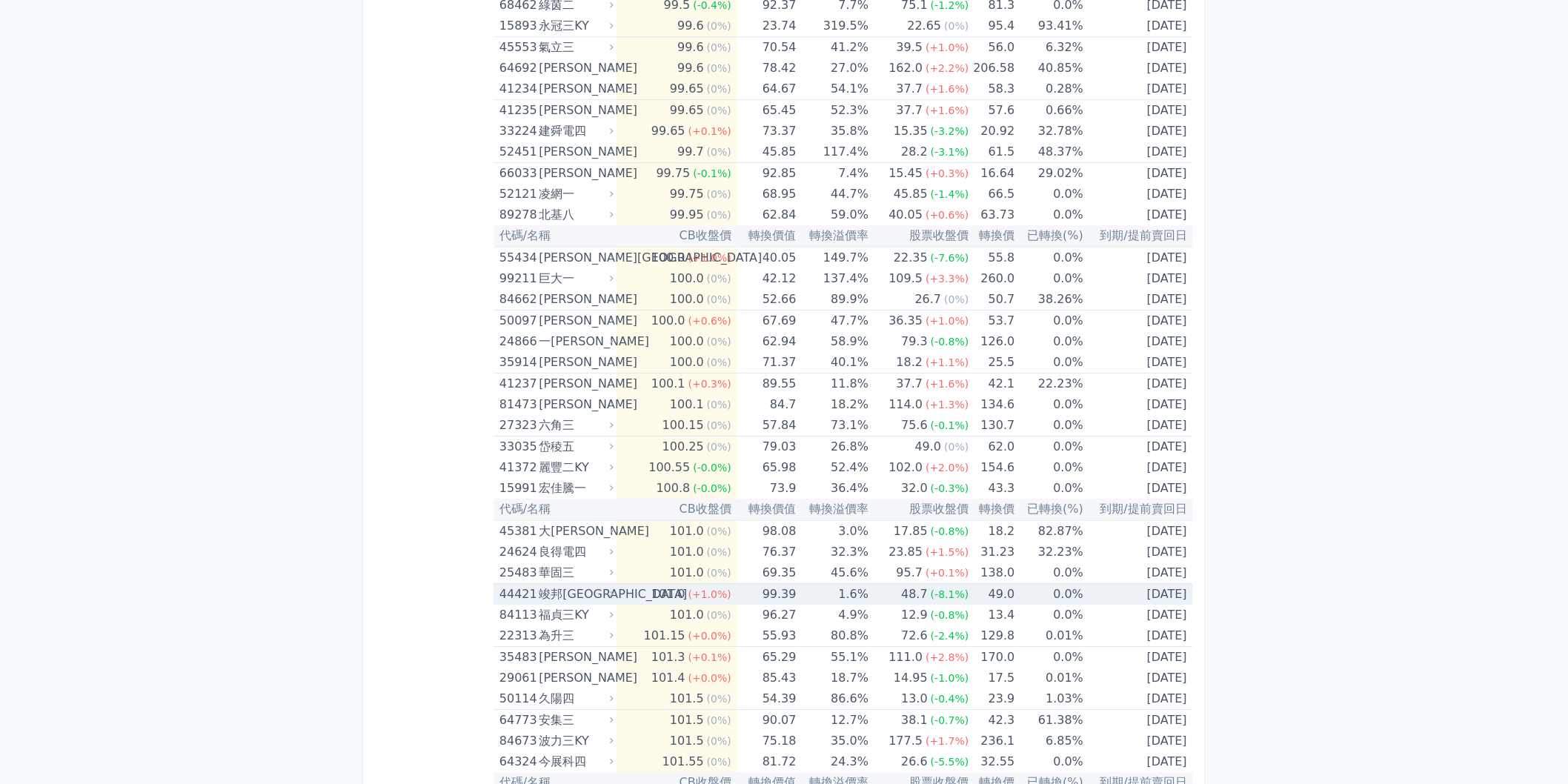
click at [692, 588] on span "(+1.0%)" at bounding box center [709, 594] width 43 height 12
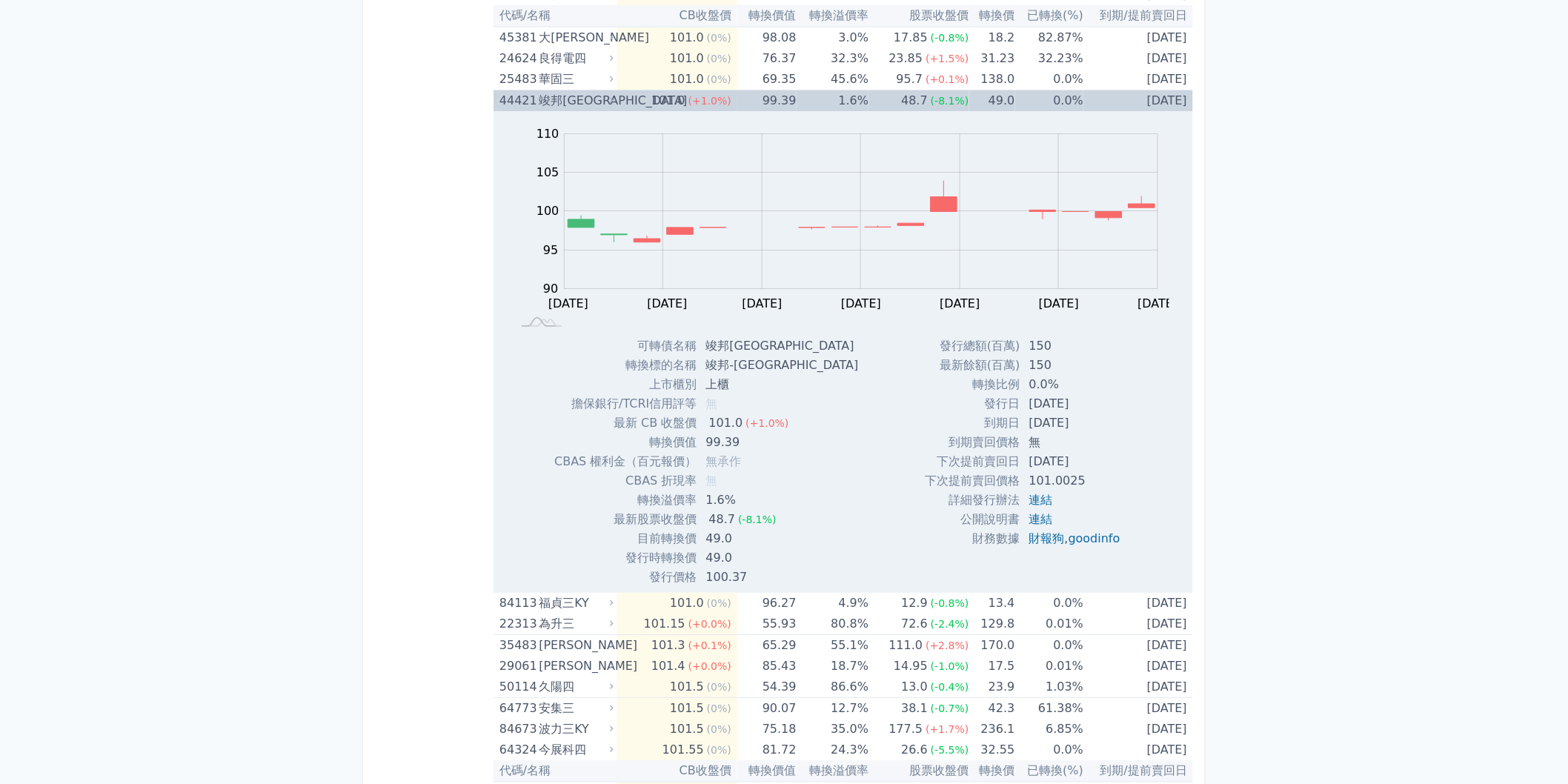
scroll to position [6915, 0]
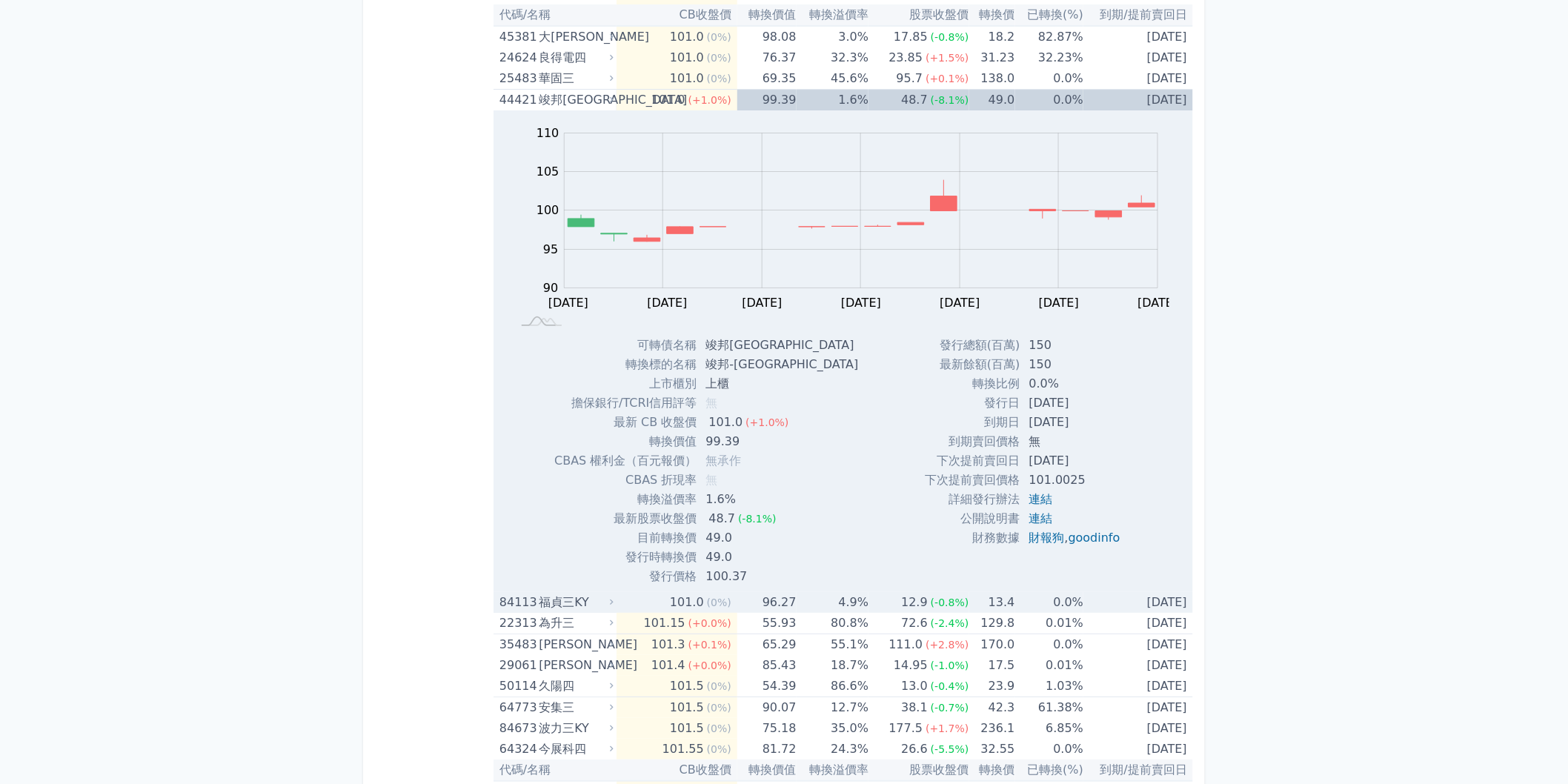
click at [677, 608] on div "101.0" at bounding box center [686, 602] width 40 height 20
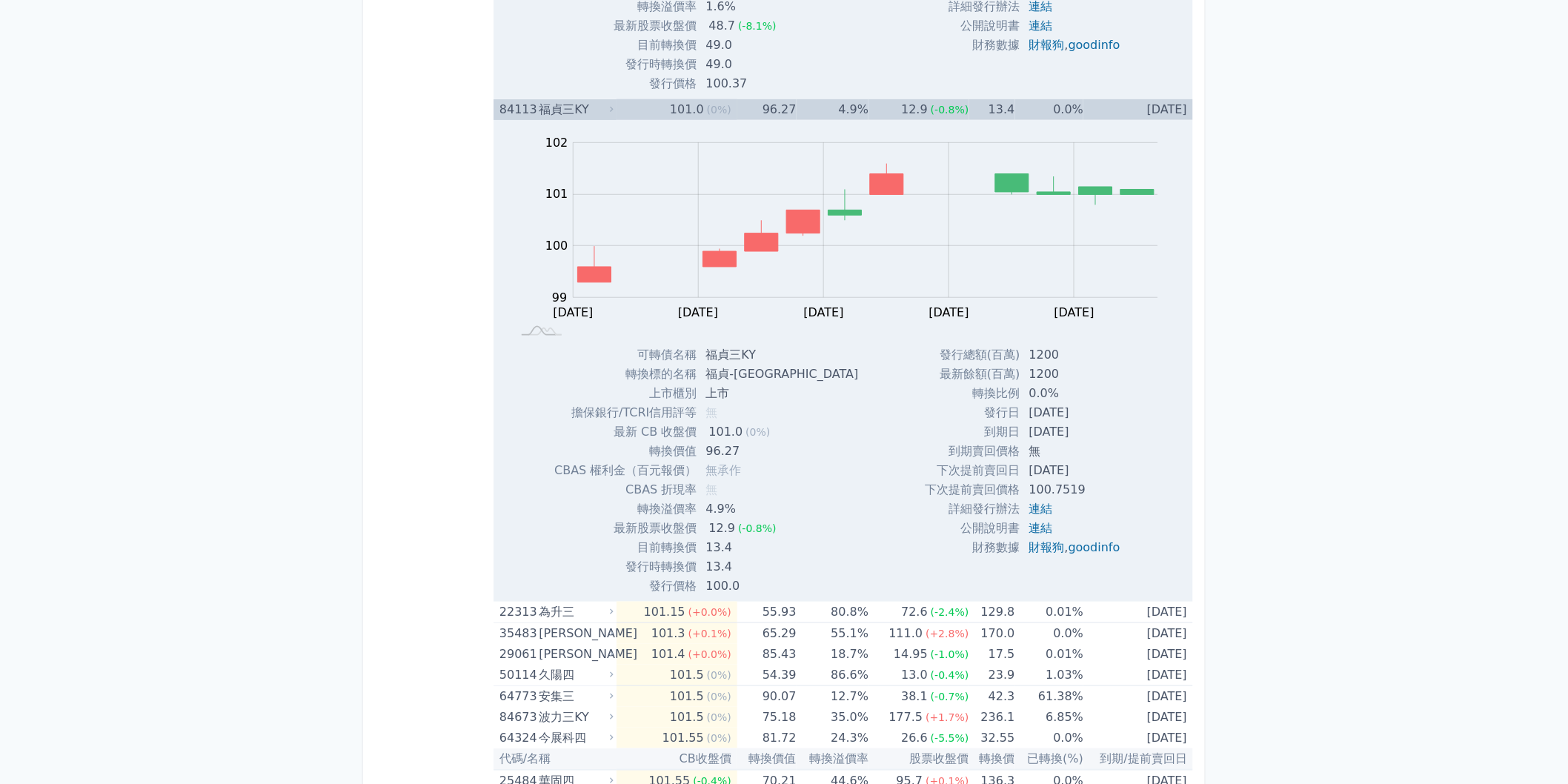
scroll to position [7408, 0]
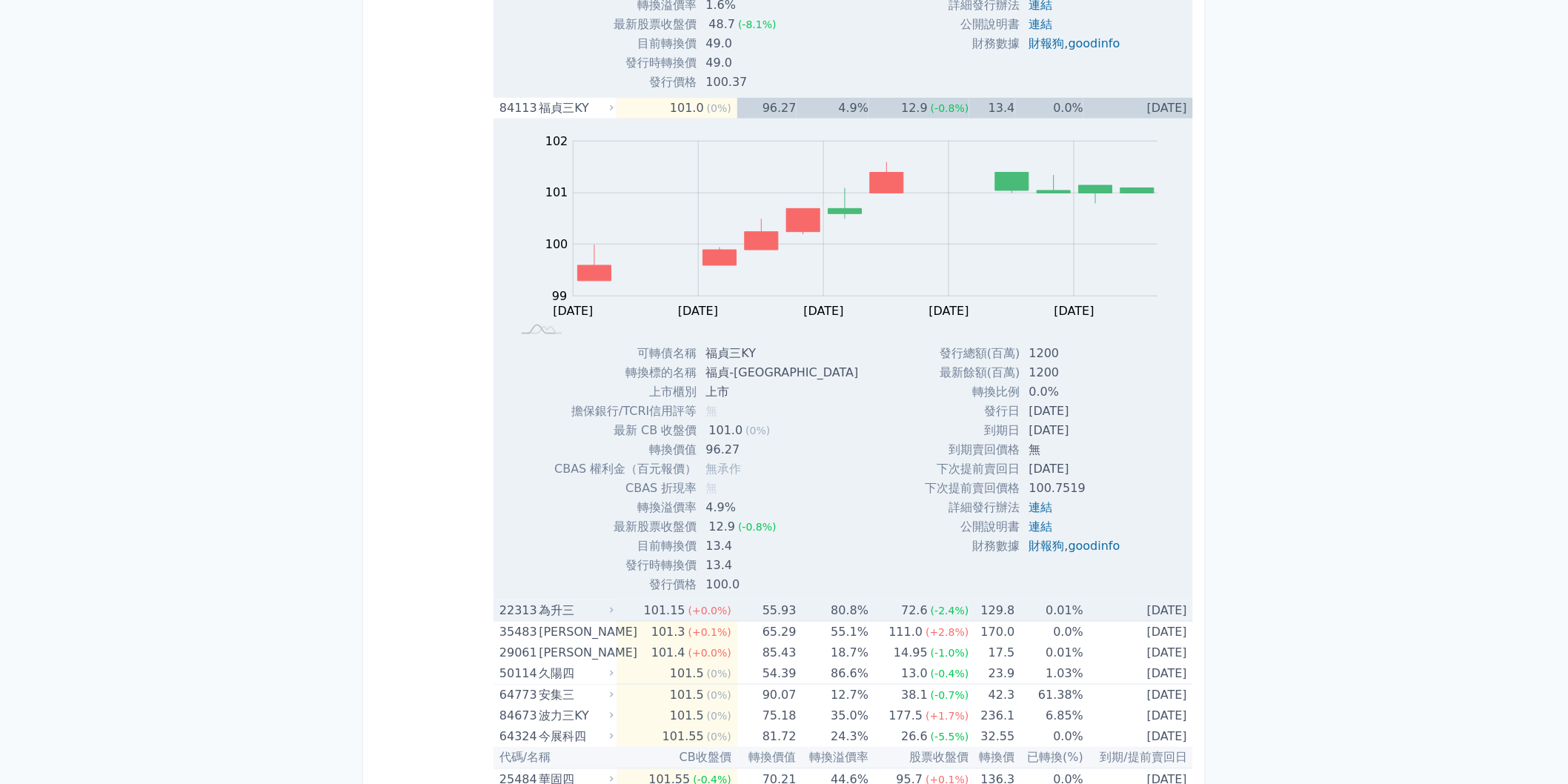
click at [678, 616] on div "101.15" at bounding box center [664, 610] width 47 height 20
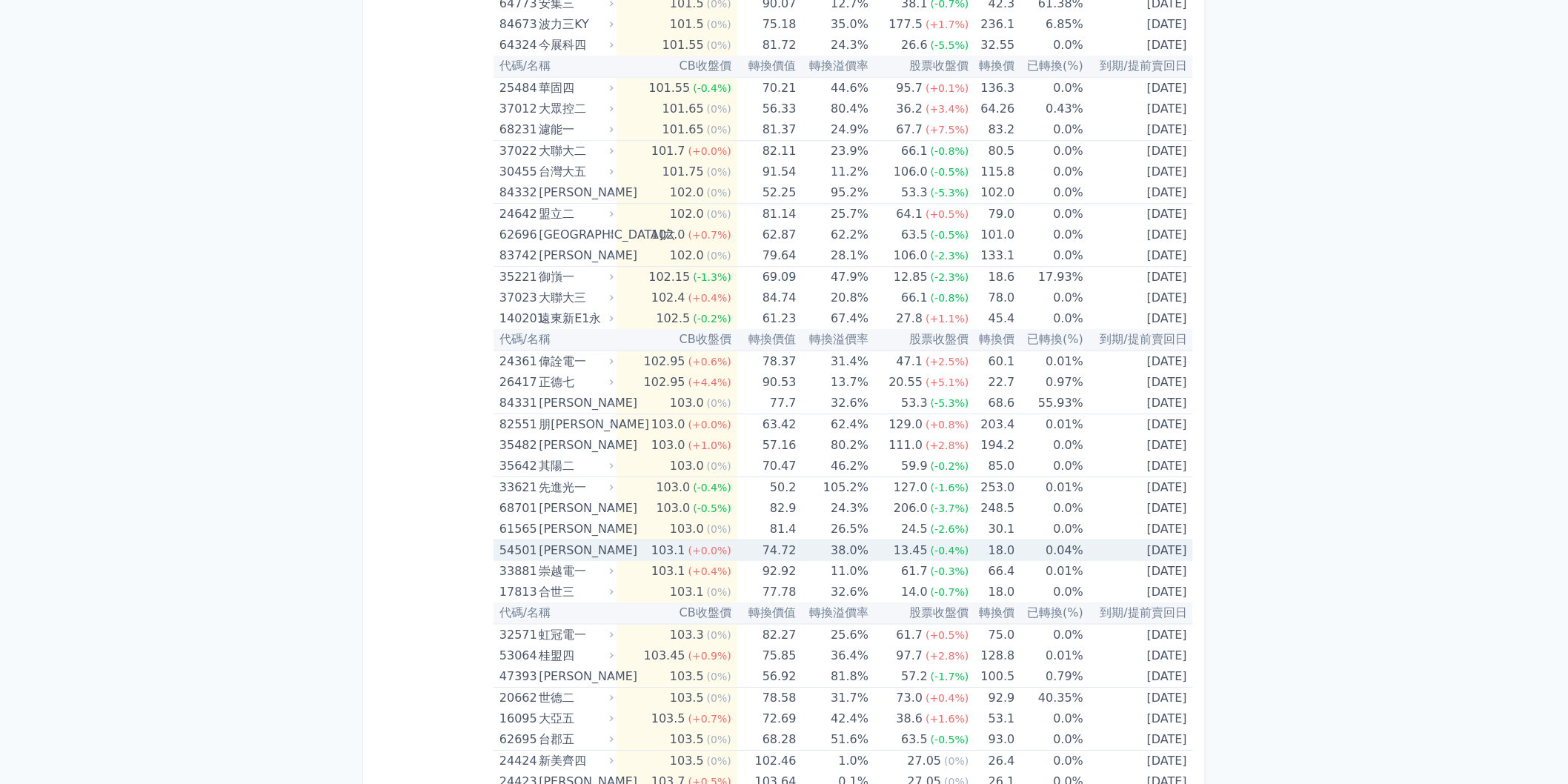
scroll to position [9055, 0]
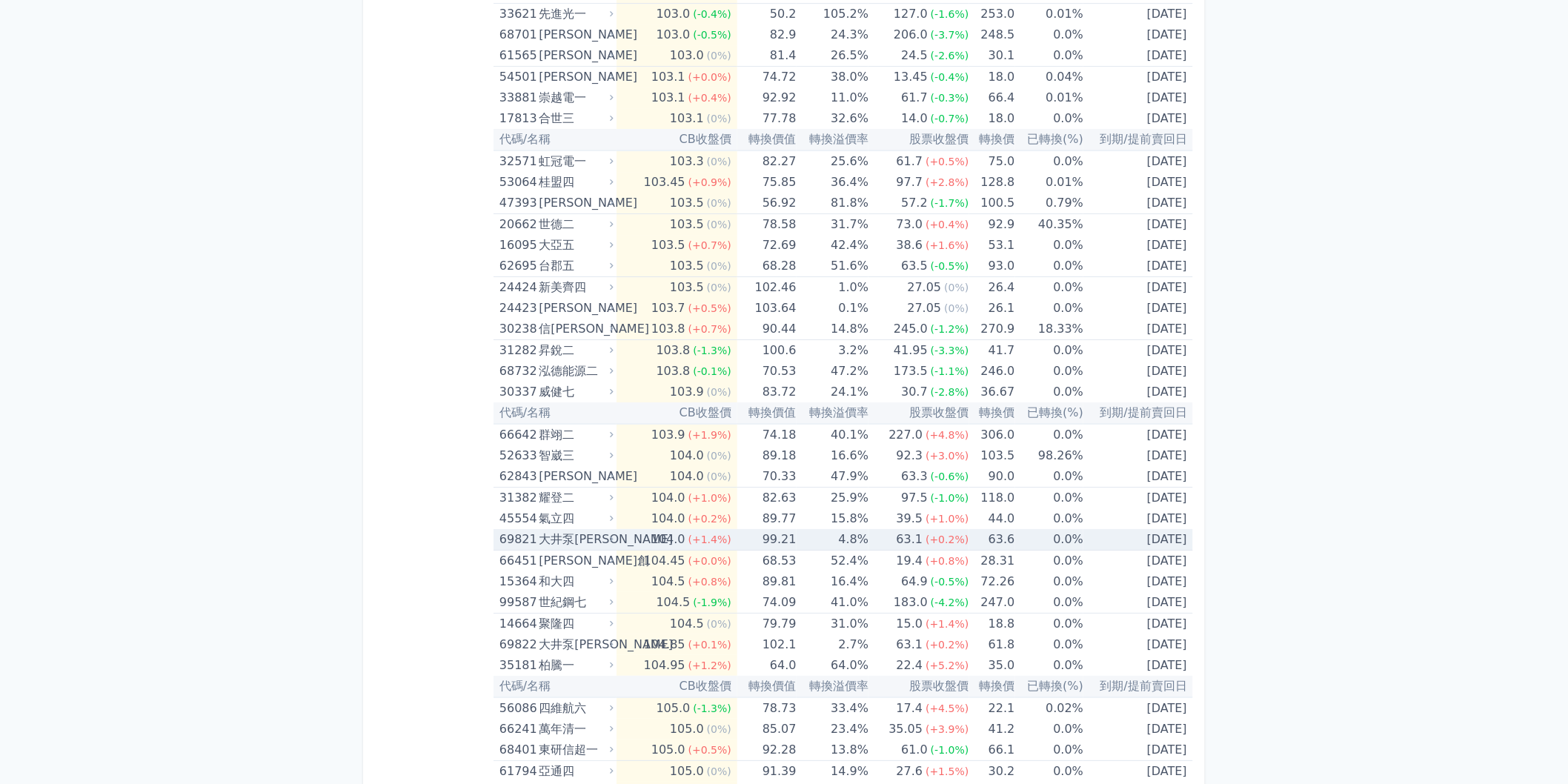
click at [556, 529] on div "大井泵[PERSON_NAME]" at bounding box center [574, 539] width 72 height 20
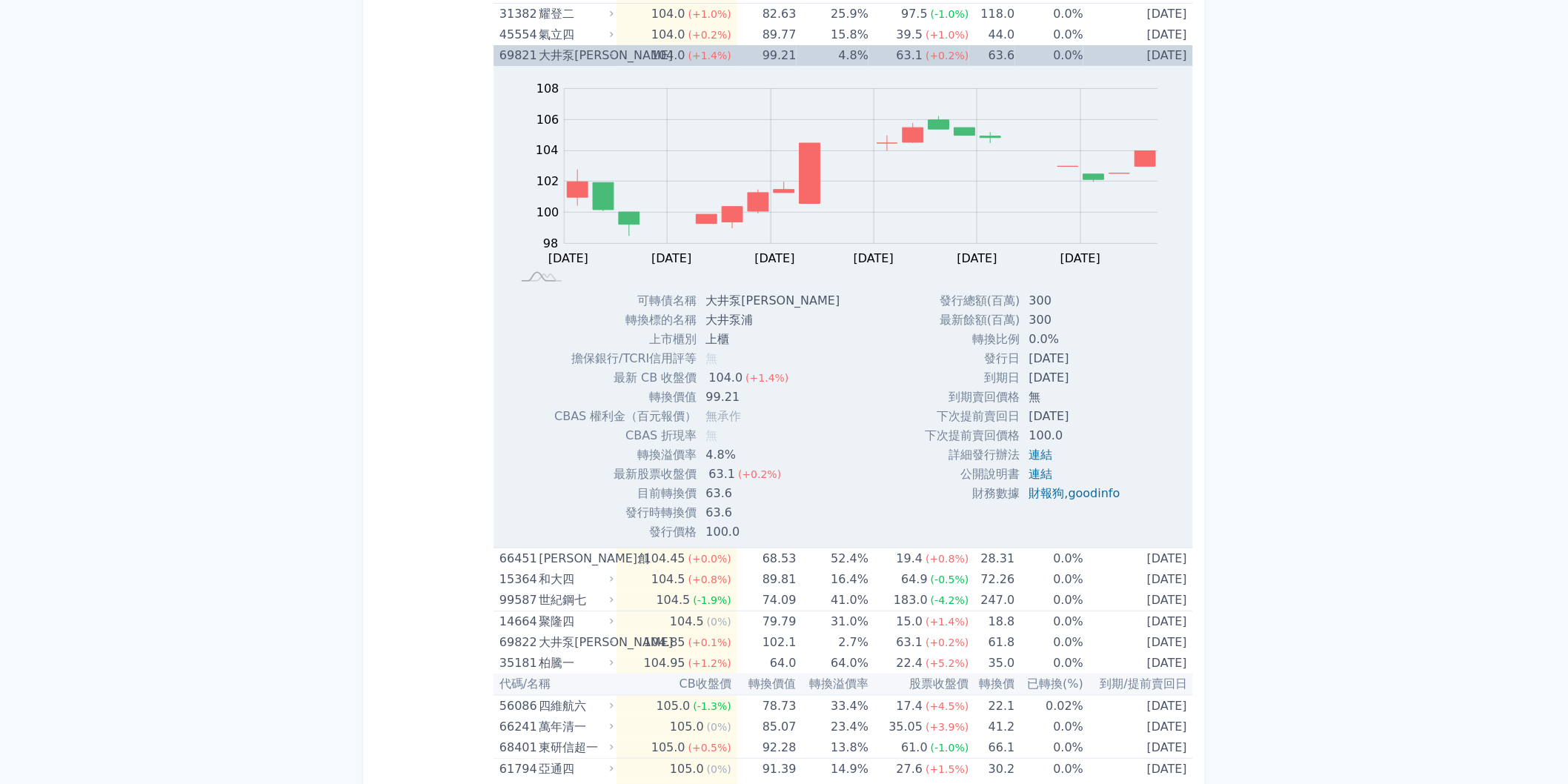
scroll to position [9548, 0]
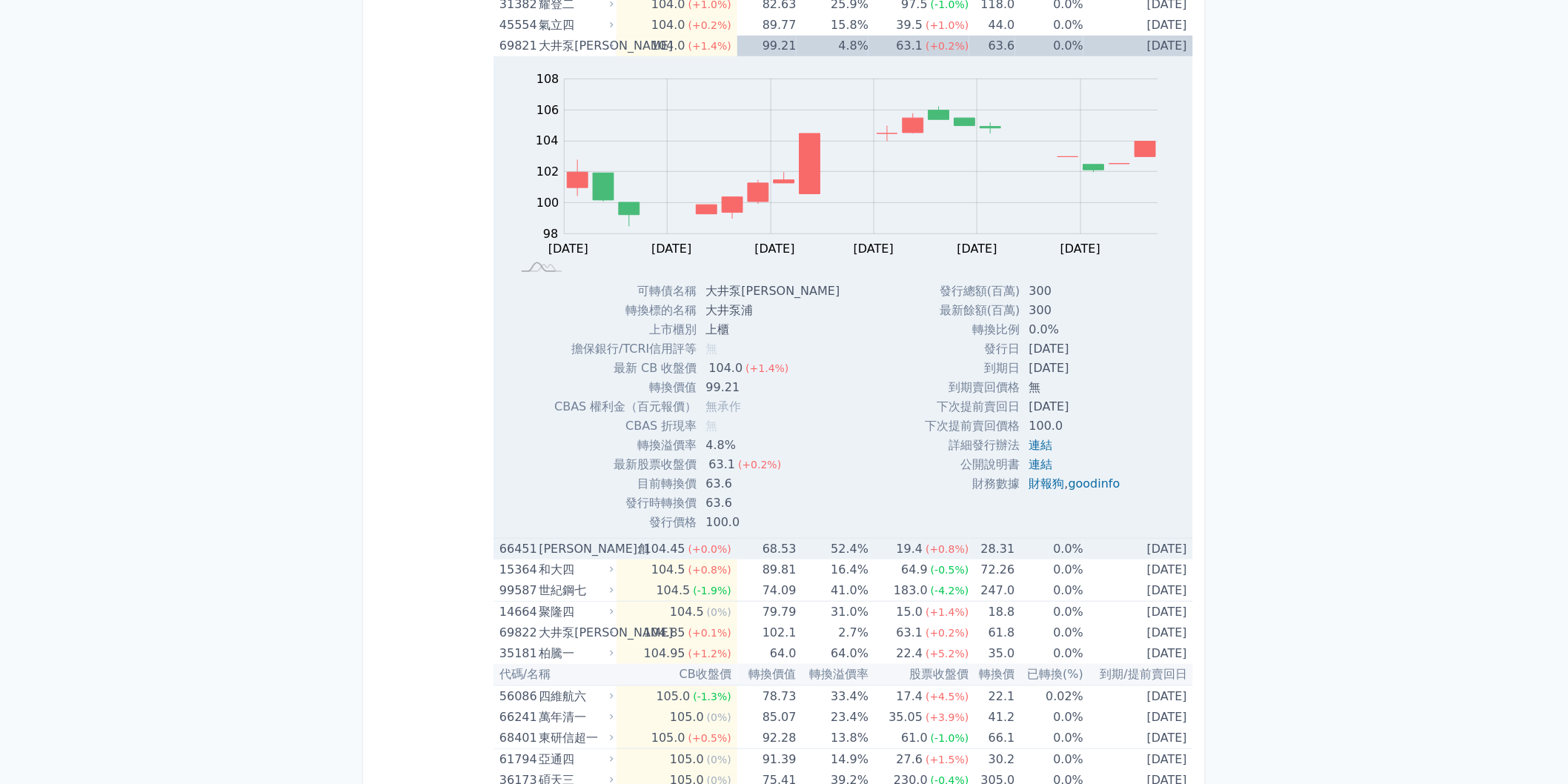
click at [581, 548] on div "[PERSON_NAME]創" at bounding box center [574, 548] width 72 height 20
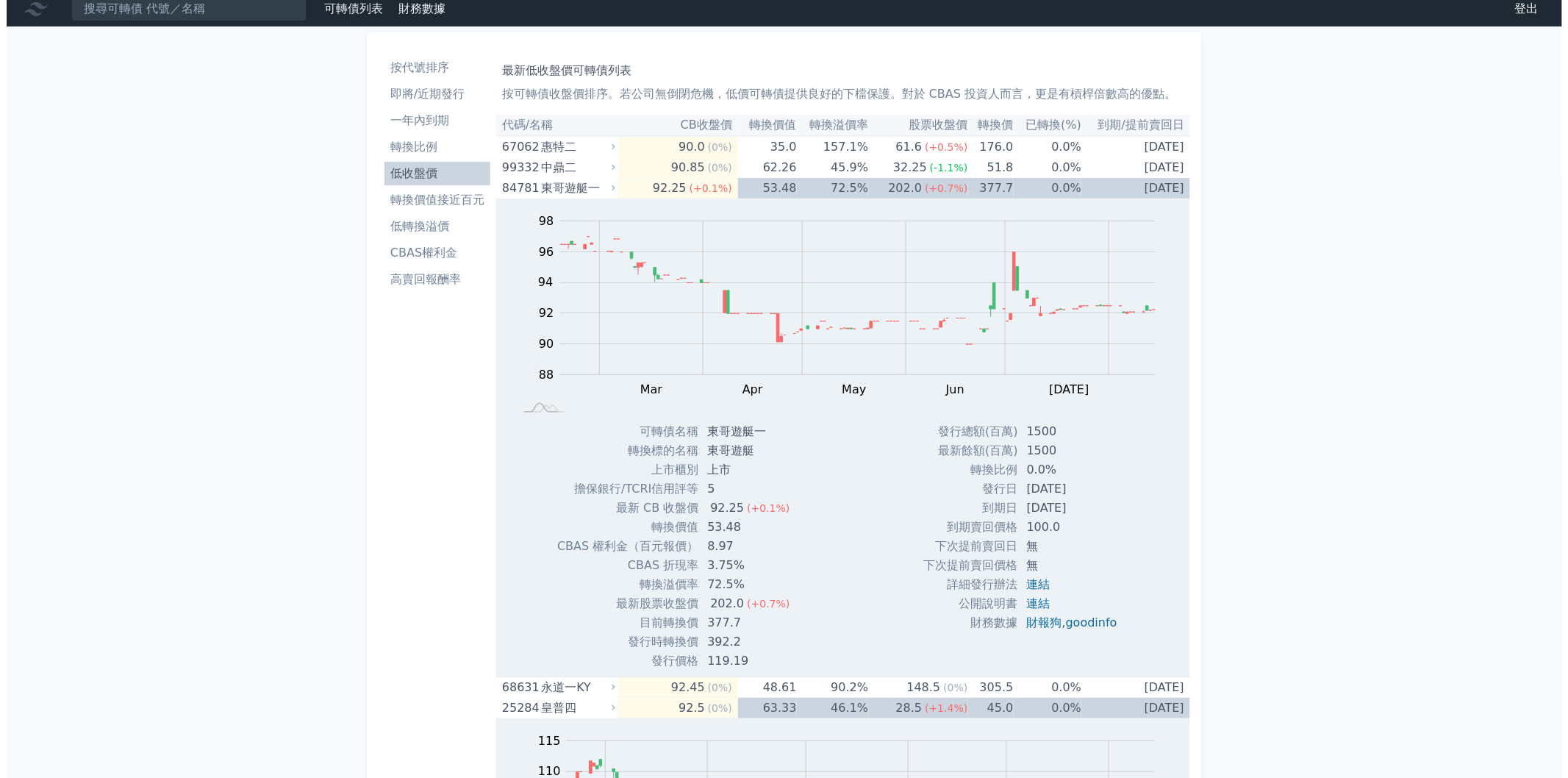
scroll to position [0, 0]
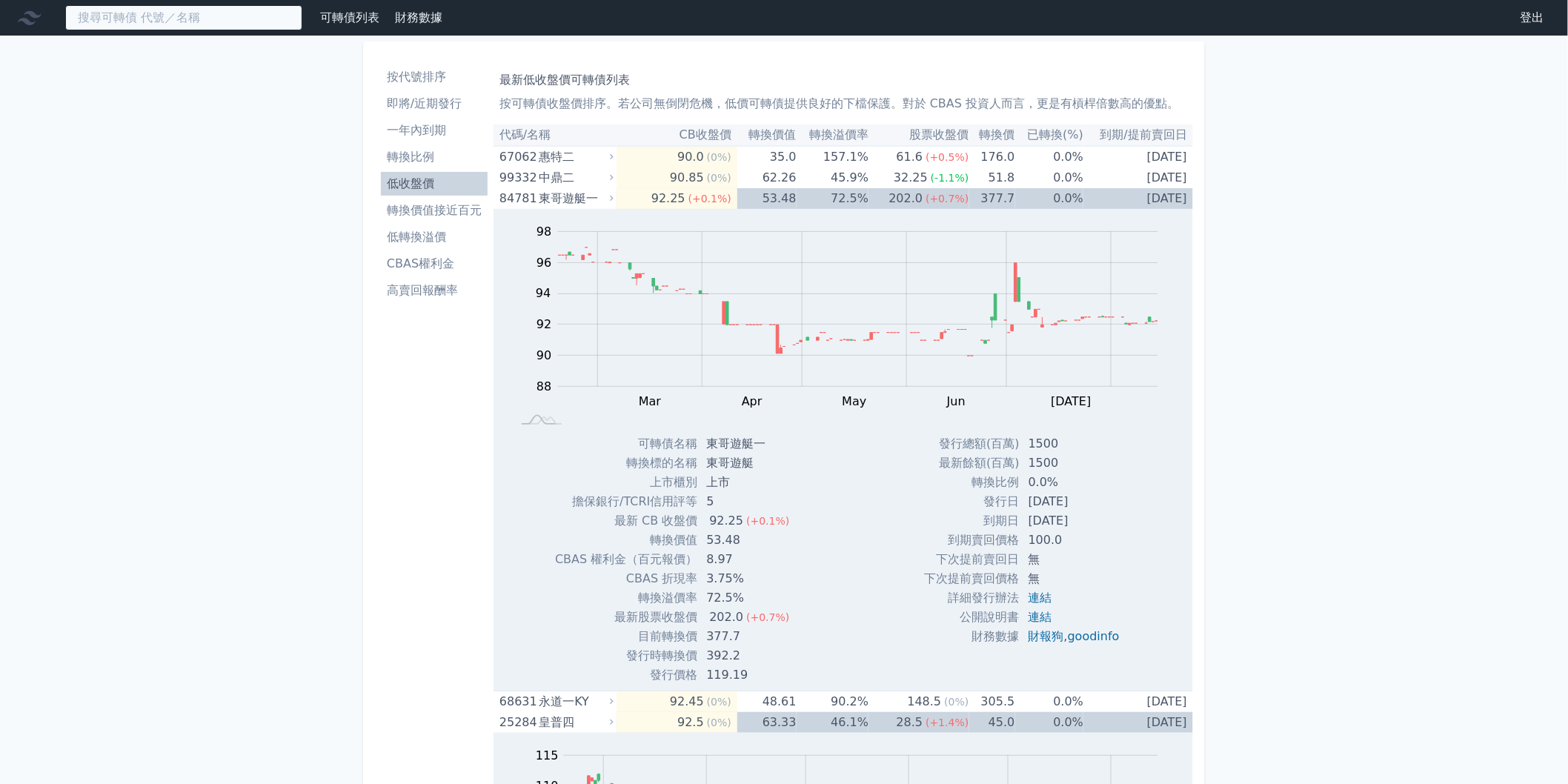
click at [197, 15] on input at bounding box center [183, 17] width 237 height 25
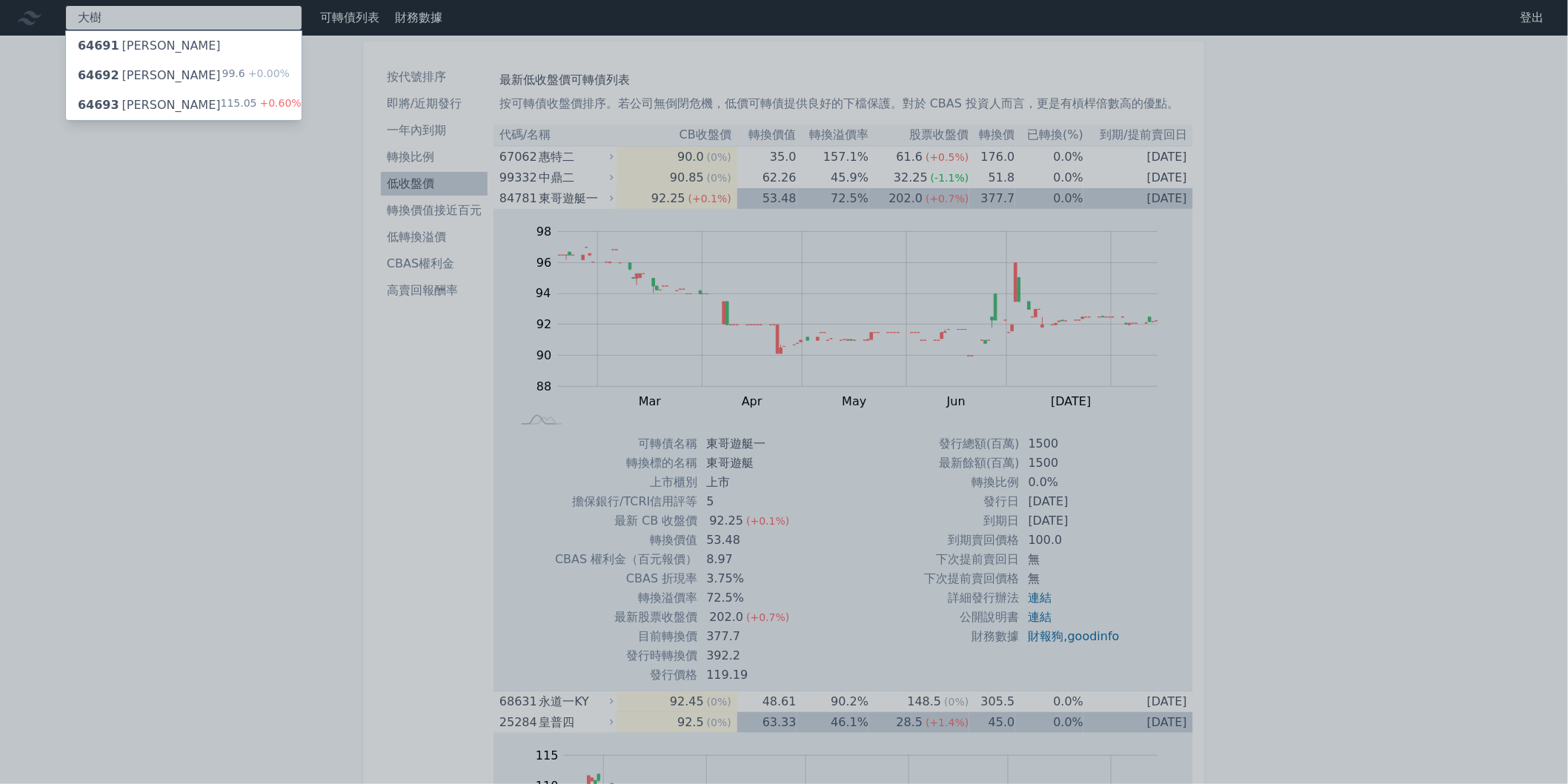
type input "大樹"
click at [210, 103] on div "64693 [PERSON_NAME] 115.05 +0.60%" at bounding box center [183, 105] width 235 height 30
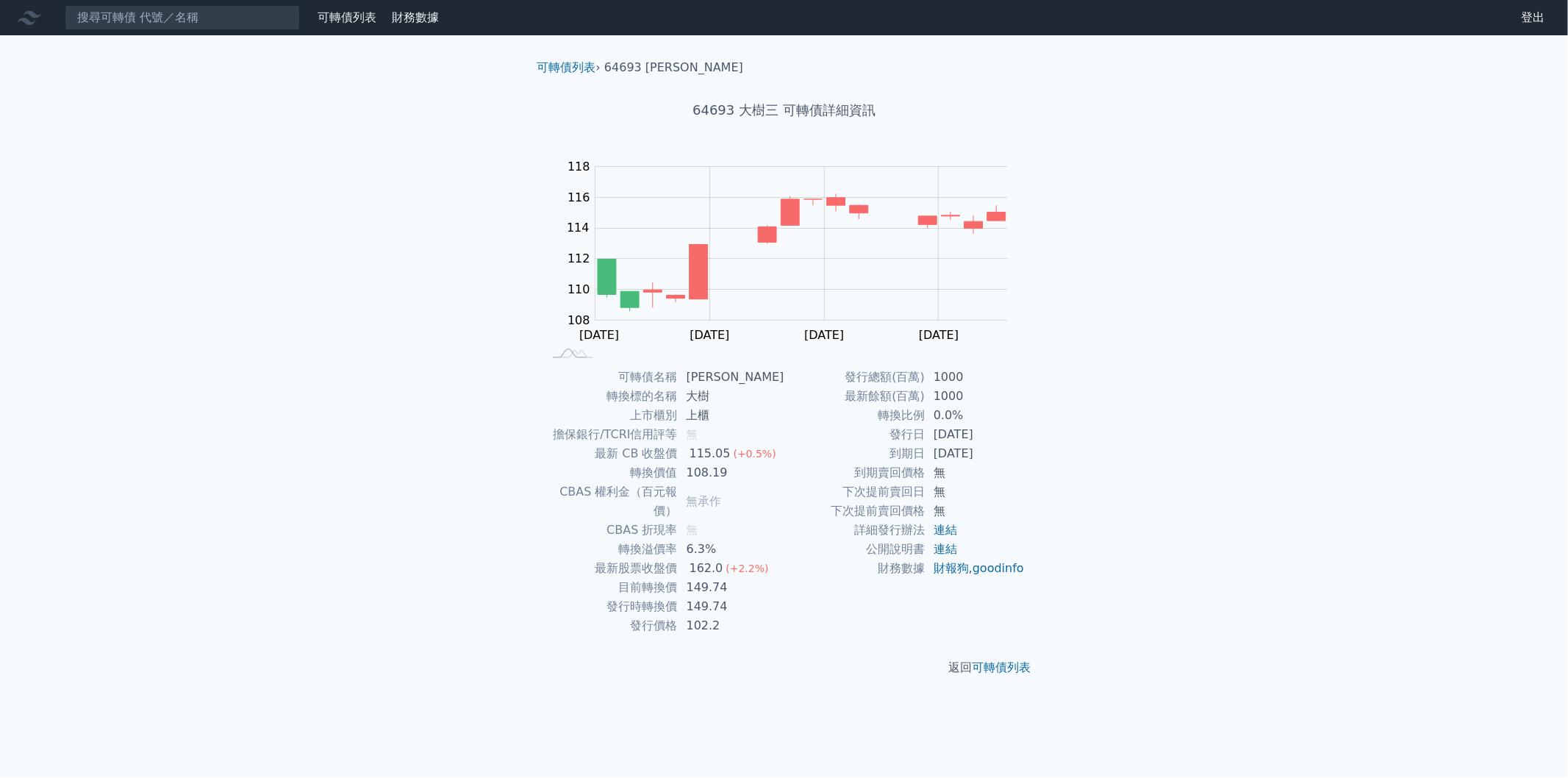
drag, startPoint x: 934, startPoint y: 439, endPoint x: 992, endPoint y: 434, distance: 58.2
click at [992, 434] on td "[DATE]" at bounding box center [975, 434] width 101 height 19
click at [1010, 440] on td "[DATE]" at bounding box center [975, 434] width 101 height 19
drag, startPoint x: 737, startPoint y: 111, endPoint x: 761, endPoint y: 111, distance: 24.0
click at [761, 111] on h1 "64693 大樹三 可轉債詳細資訊" at bounding box center [784, 109] width 518 height 20
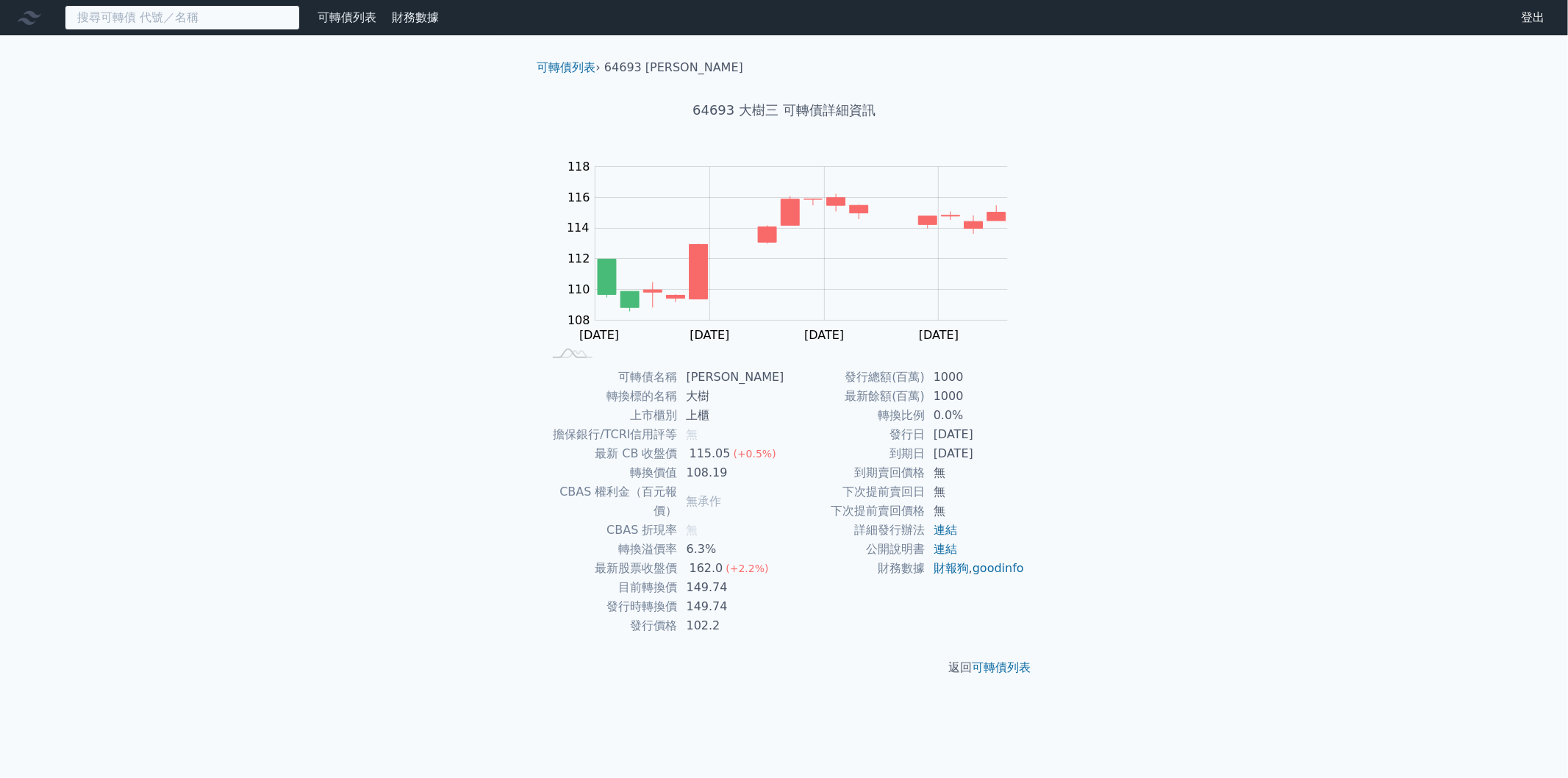
click at [194, 5] on input at bounding box center [181, 17] width 235 height 25
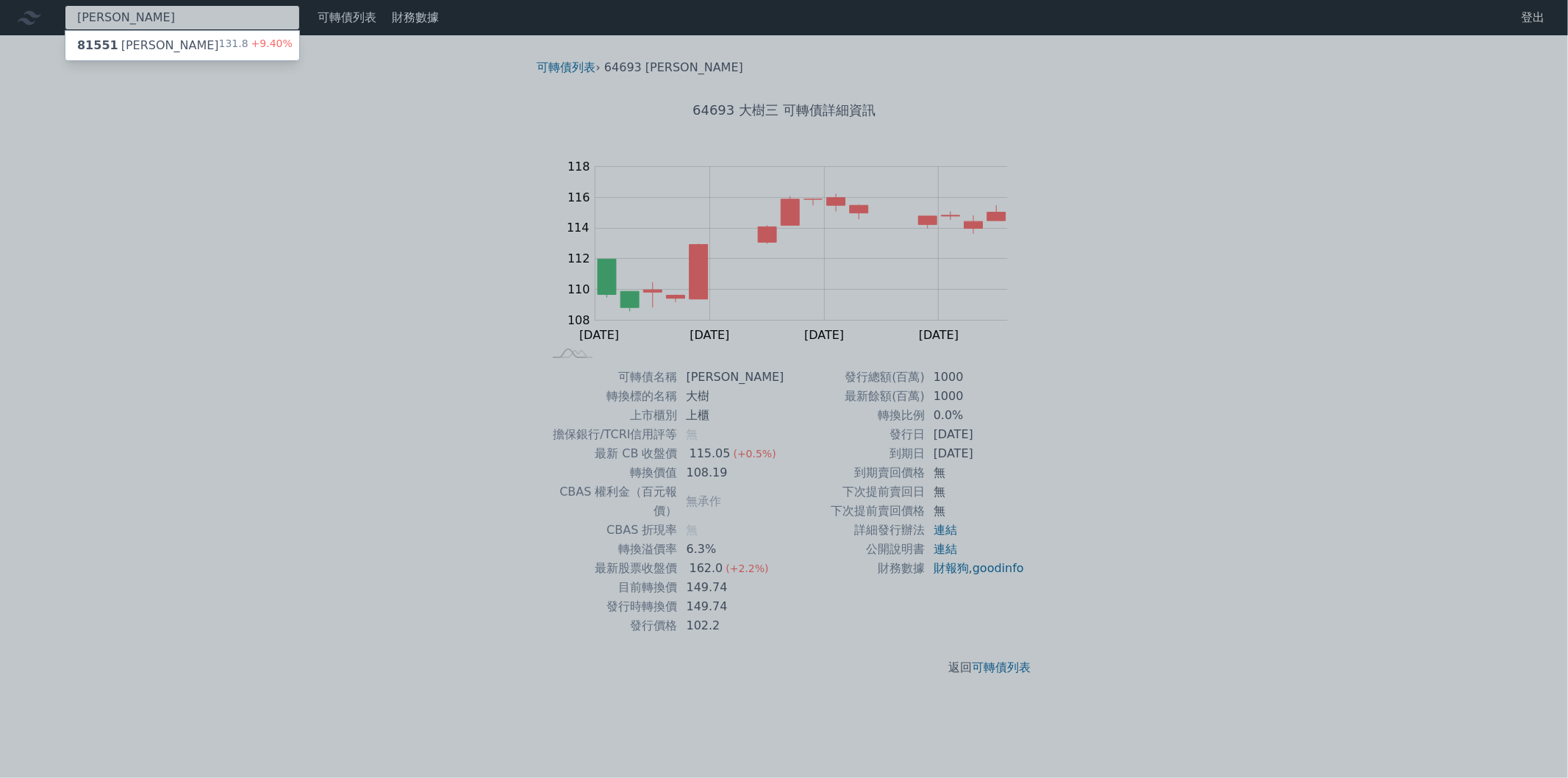
type input "[PERSON_NAME]"
click at [258, 48] on span "+9.40%" at bounding box center [271, 43] width 44 height 12
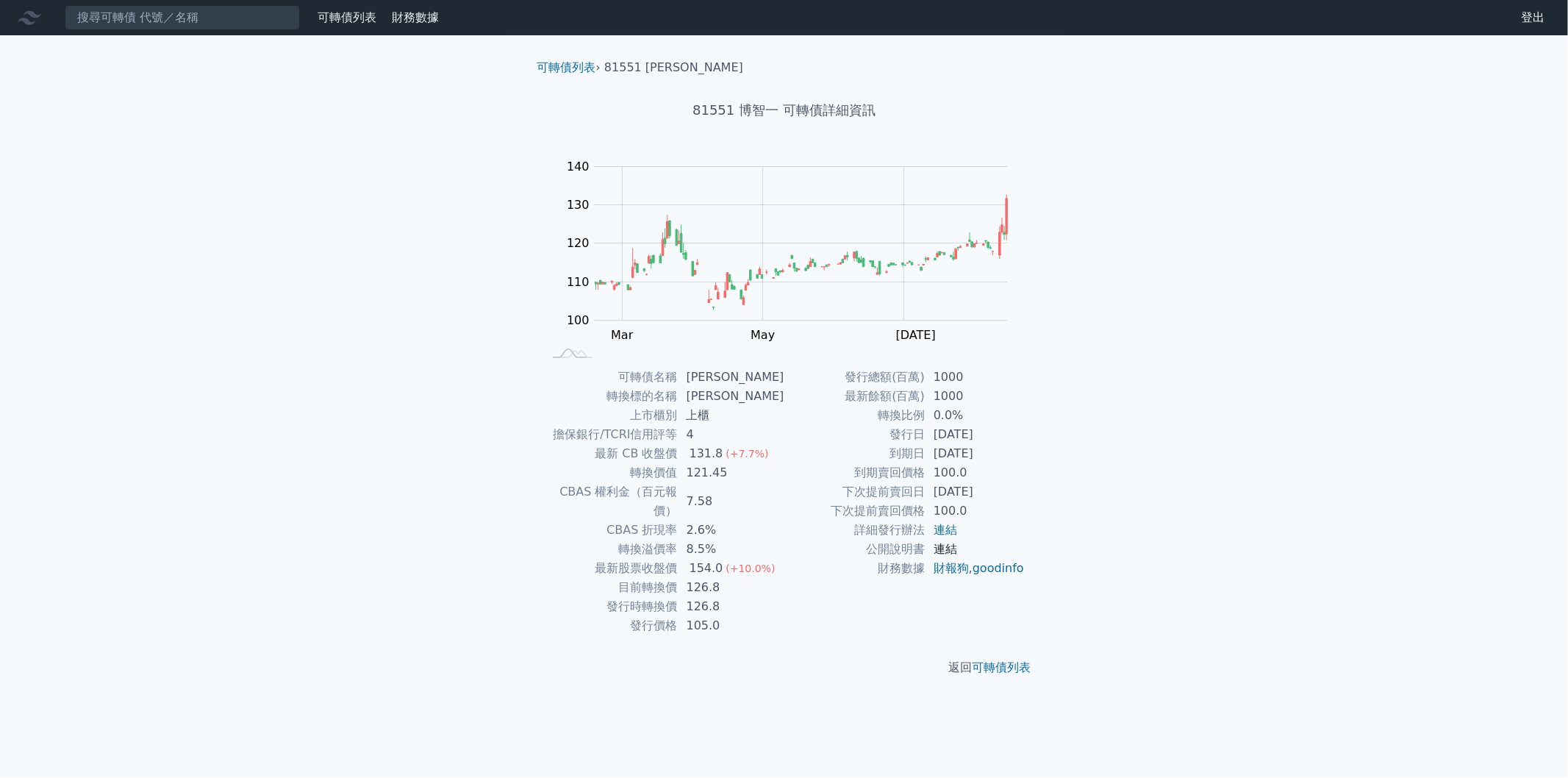
click at [952, 547] on link "連結" at bounding box center [945, 548] width 23 height 14
